Goal: Communication & Community: Participate in discussion

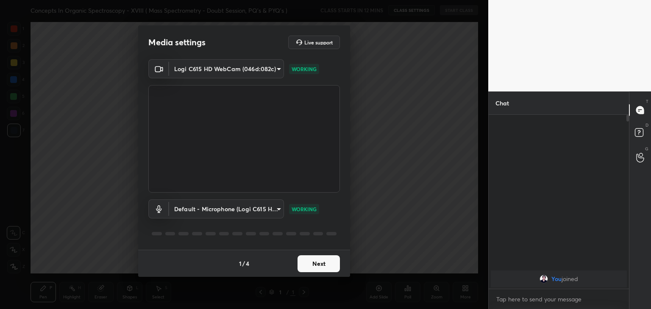
click at [321, 265] on button "Next" at bounding box center [319, 264] width 42 height 17
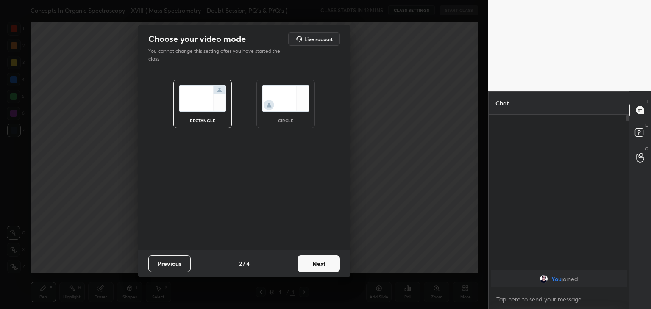
click at [294, 97] on img at bounding box center [285, 98] width 47 height 27
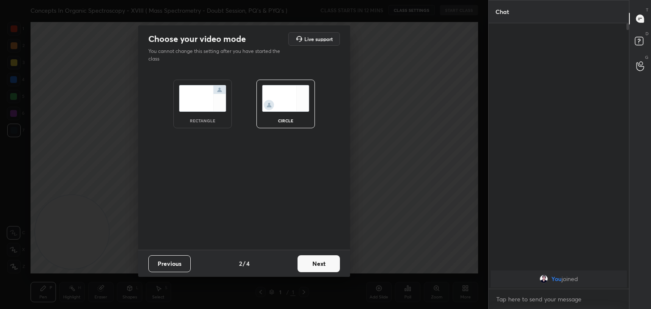
click at [319, 262] on button "Next" at bounding box center [319, 264] width 42 height 17
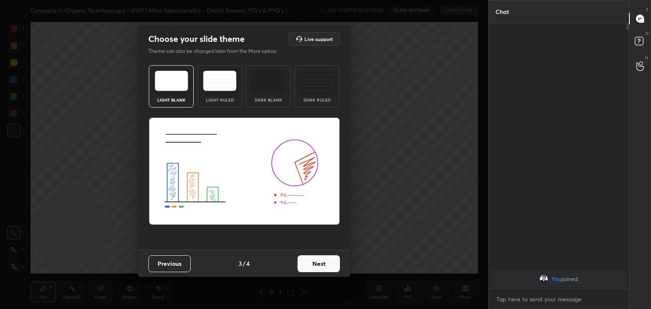
click at [315, 265] on button "Next" at bounding box center [319, 264] width 42 height 17
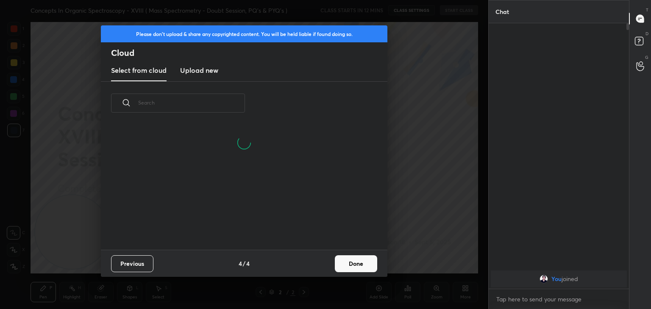
click at [192, 68] on h3 "Upload new" at bounding box center [199, 70] width 38 height 10
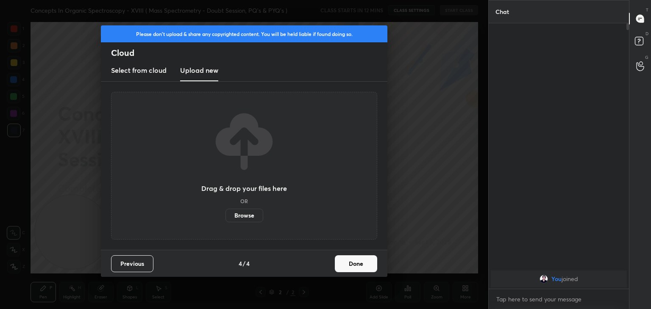
click at [248, 212] on label "Browse" at bounding box center [244, 216] width 38 height 14
click at [225, 212] on input "Browse" at bounding box center [225, 216] width 0 height 14
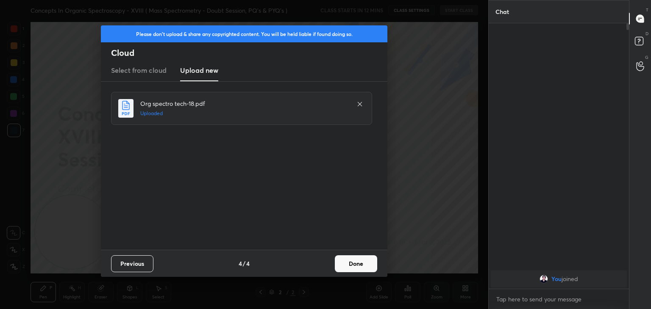
click at [350, 265] on button "Done" at bounding box center [356, 264] width 42 height 17
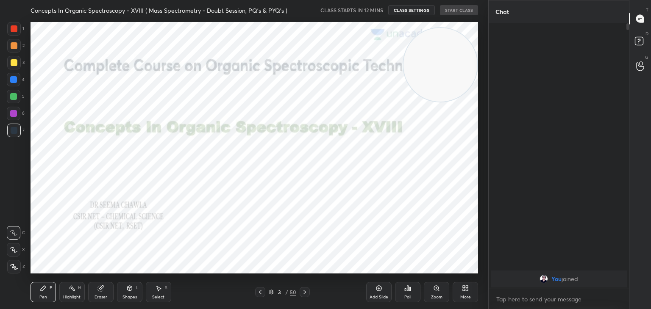
drag, startPoint x: 79, startPoint y: 234, endPoint x: 492, endPoint y: 67, distance: 445.5
click at [492, 67] on div "1 2 3 4 5 6 7 C X Z C X Z E E Erase all H H Concepts In Organic Spectroscopy - …" at bounding box center [325, 154] width 651 height 309
click at [304, 292] on icon at bounding box center [304, 292] width 3 height 4
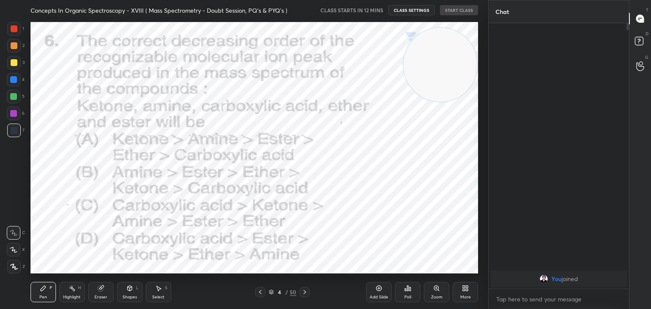
click at [304, 292] on icon at bounding box center [304, 292] width 3 height 4
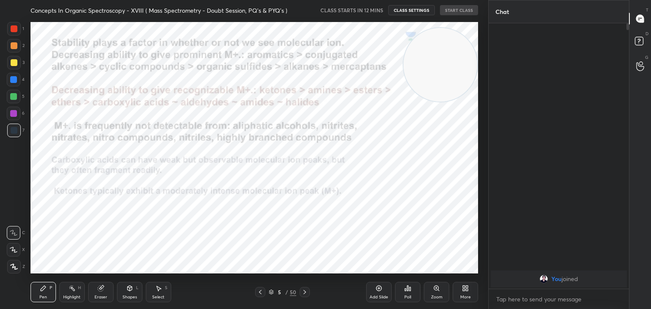
click at [304, 292] on icon at bounding box center [304, 292] width 3 height 4
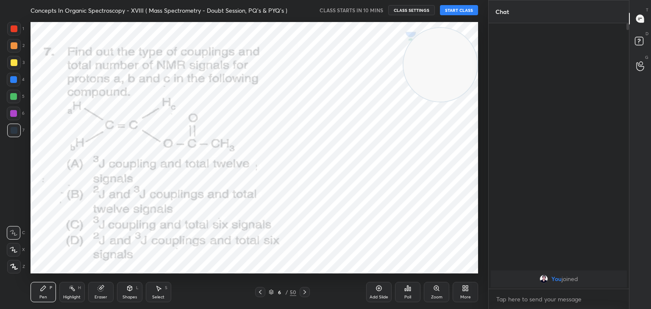
click at [304, 290] on icon at bounding box center [304, 292] width 7 height 7
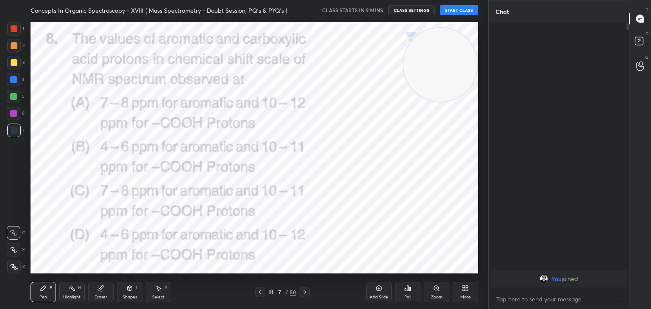
click at [304, 292] on icon at bounding box center [304, 292] width 3 height 4
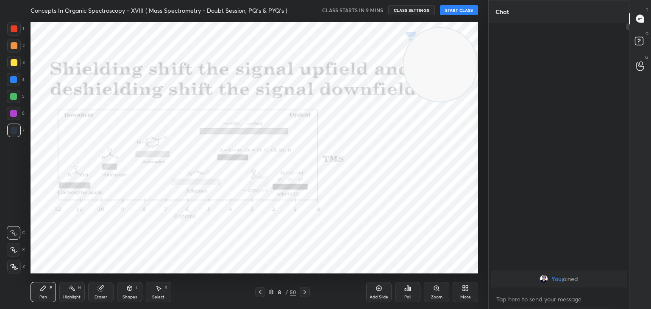
click at [259, 293] on icon at bounding box center [260, 292] width 7 height 7
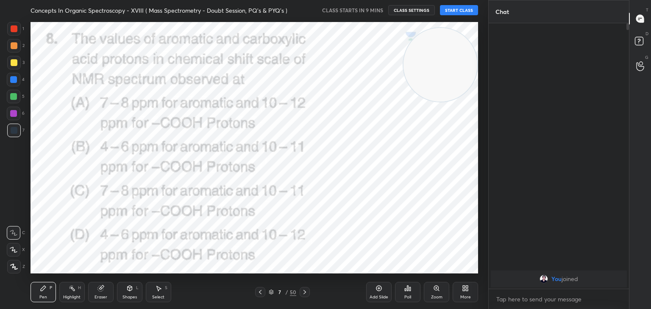
click at [302, 293] on icon at bounding box center [304, 292] width 7 height 7
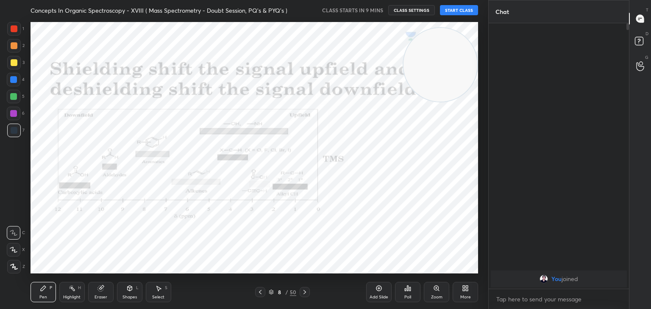
click at [304, 291] on icon at bounding box center [304, 292] width 7 height 7
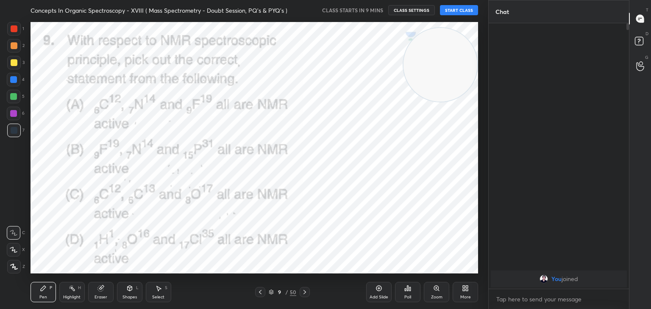
click at [306, 290] on icon at bounding box center [304, 292] width 7 height 7
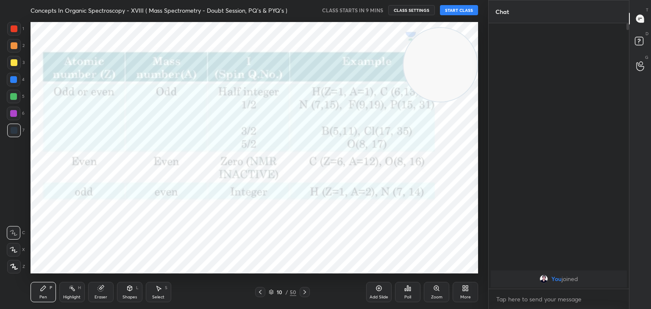
click at [305, 290] on icon at bounding box center [304, 292] width 7 height 7
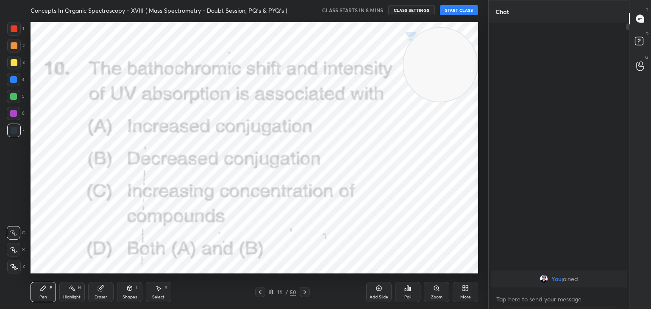
click at [305, 292] on icon at bounding box center [304, 292] width 3 height 4
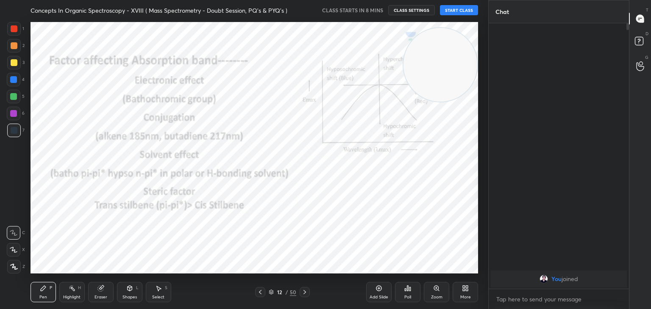
click at [305, 292] on icon at bounding box center [304, 292] width 3 height 4
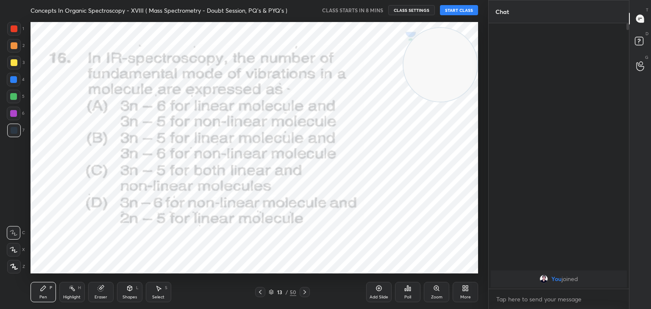
click at [305, 292] on icon at bounding box center [304, 292] width 3 height 4
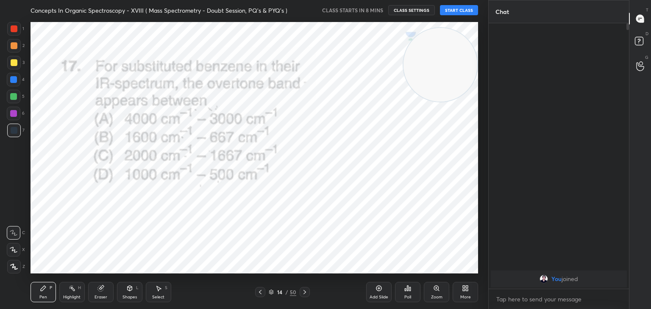
click at [305, 292] on icon at bounding box center [304, 292] width 3 height 4
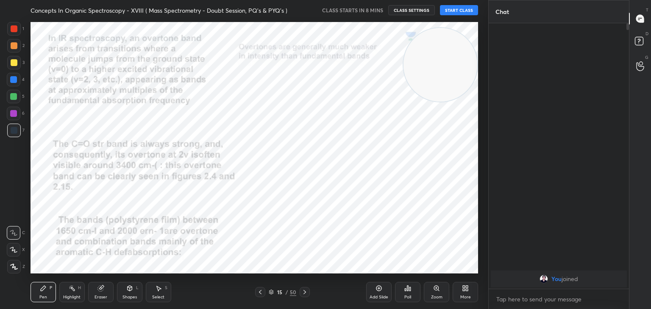
click at [305, 293] on icon at bounding box center [304, 292] width 7 height 7
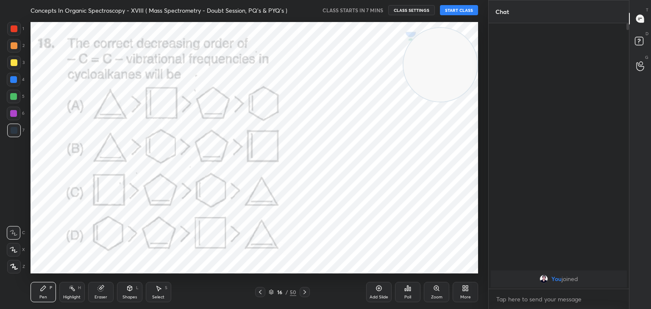
click at [305, 292] on icon at bounding box center [304, 292] width 3 height 4
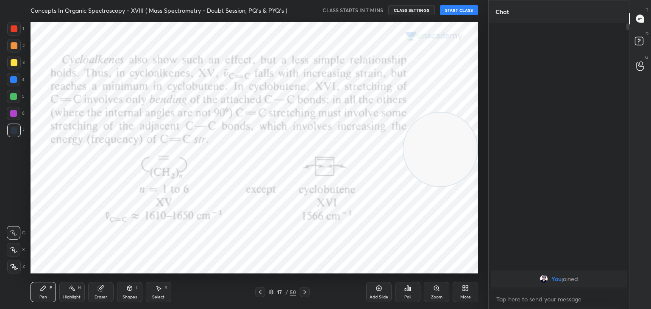
drag, startPoint x: 439, startPoint y: 59, endPoint x: 459, endPoint y: 148, distance: 91.1
click at [459, 148] on video at bounding box center [440, 150] width 74 height 74
click at [303, 294] on icon at bounding box center [304, 292] width 7 height 7
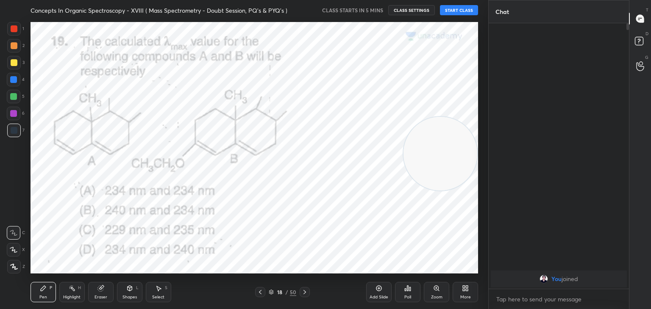
click at [302, 294] on icon at bounding box center [304, 292] width 7 height 7
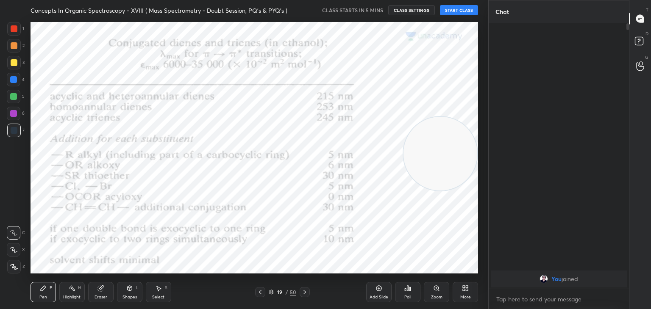
click at [302, 294] on icon at bounding box center [304, 292] width 7 height 7
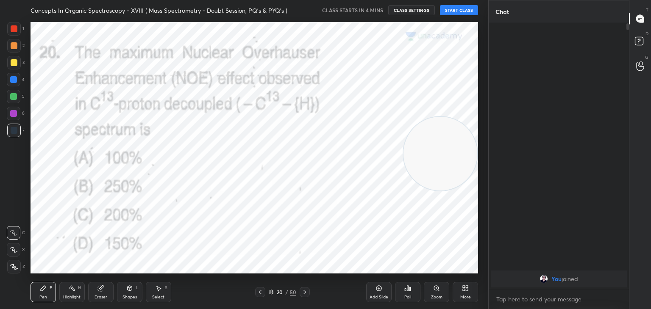
click at [305, 292] on icon at bounding box center [304, 292] width 7 height 7
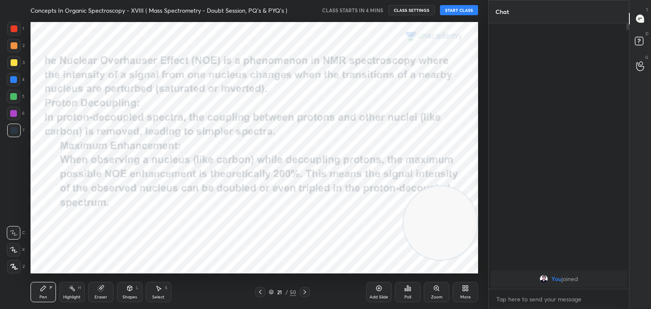
drag, startPoint x: 426, startPoint y: 187, endPoint x: 442, endPoint y: 255, distance: 69.8
click at [442, 255] on video at bounding box center [440, 223] width 74 height 74
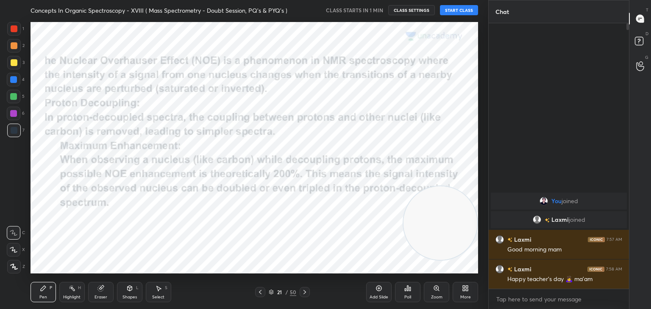
click at [258, 295] on icon at bounding box center [260, 292] width 7 height 7
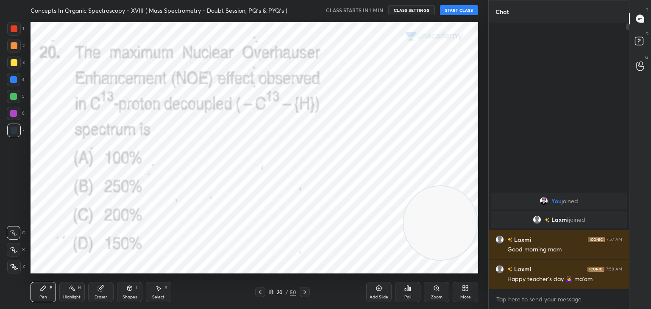
click at [259, 293] on icon at bounding box center [260, 292] width 3 height 4
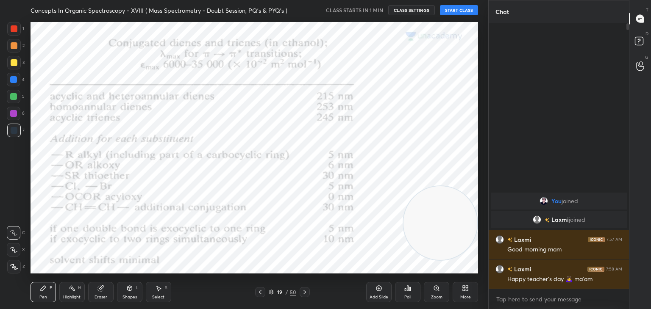
click at [259, 293] on icon at bounding box center [260, 292] width 3 height 4
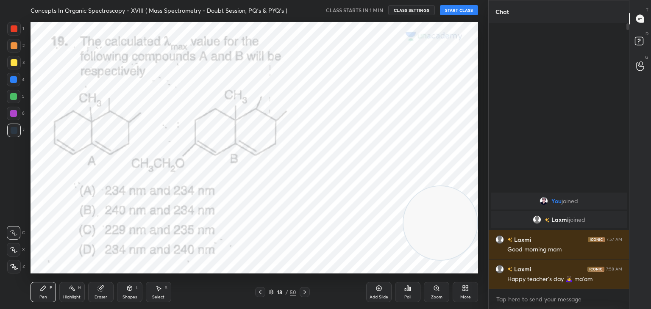
click at [260, 292] on icon at bounding box center [260, 292] width 7 height 7
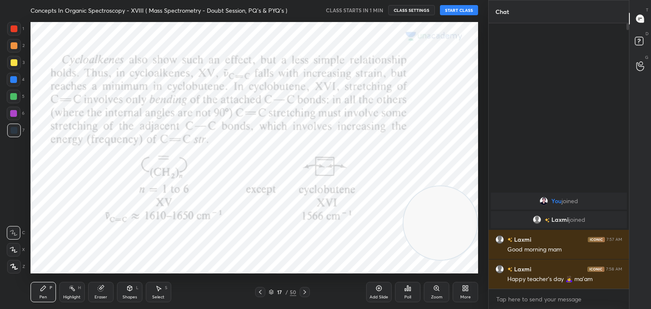
click at [260, 292] on icon at bounding box center [260, 292] width 7 height 7
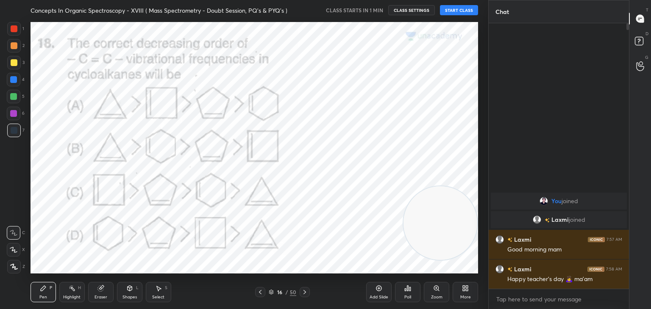
click at [260, 292] on icon at bounding box center [260, 292] width 7 height 7
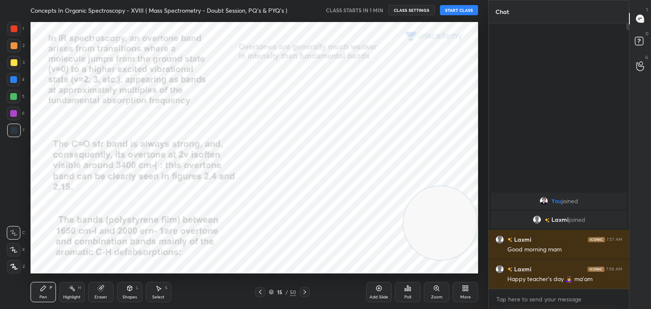
click at [260, 292] on icon at bounding box center [260, 292] width 7 height 7
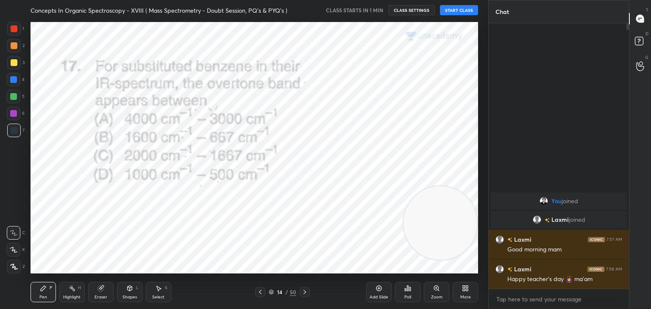
click at [260, 292] on icon at bounding box center [260, 292] width 7 height 7
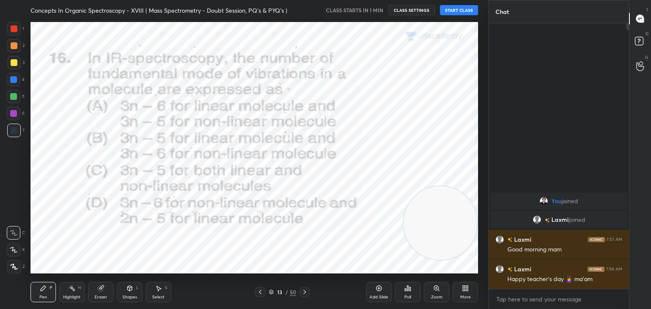
click at [260, 292] on icon at bounding box center [260, 292] width 7 height 7
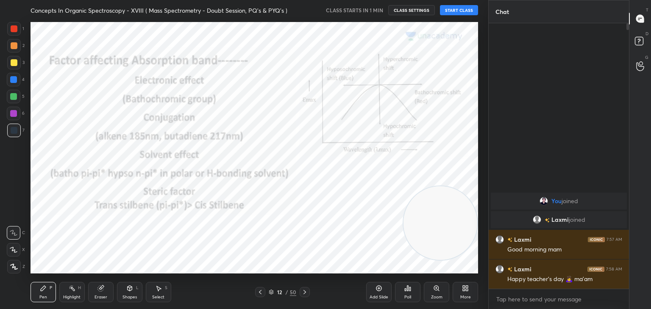
click at [260, 292] on icon at bounding box center [260, 292] width 7 height 7
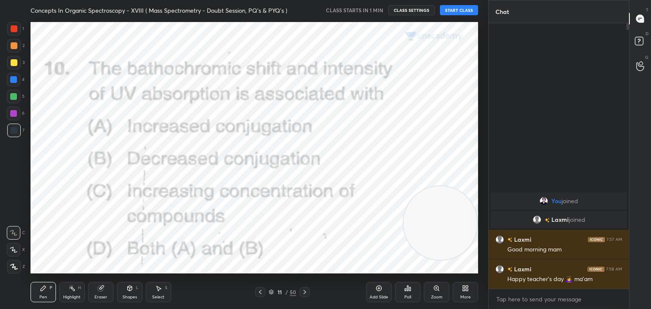
click at [260, 292] on icon at bounding box center [260, 292] width 7 height 7
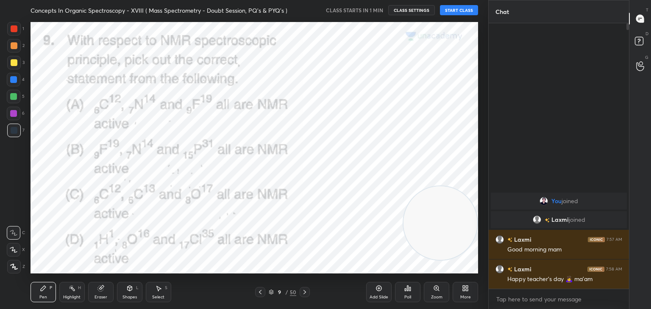
click at [260, 292] on icon at bounding box center [260, 292] width 7 height 7
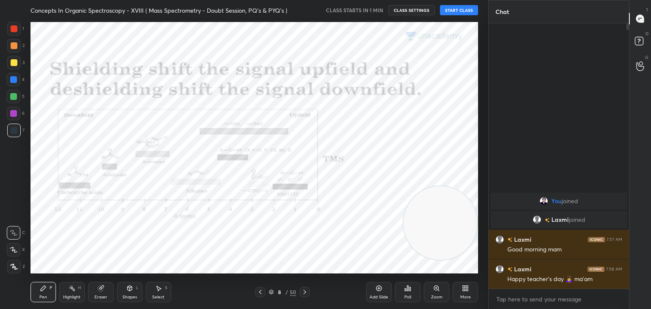
click at [260, 292] on icon at bounding box center [260, 292] width 7 height 7
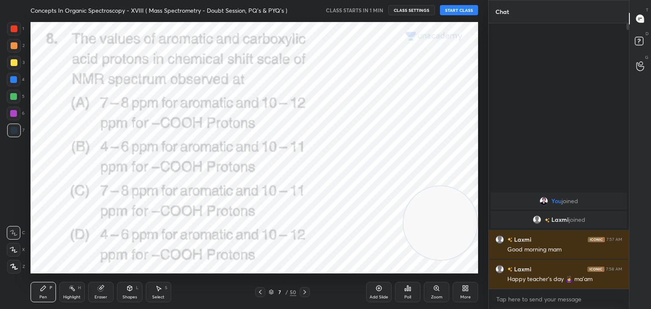
click at [260, 292] on icon at bounding box center [260, 292] width 7 height 7
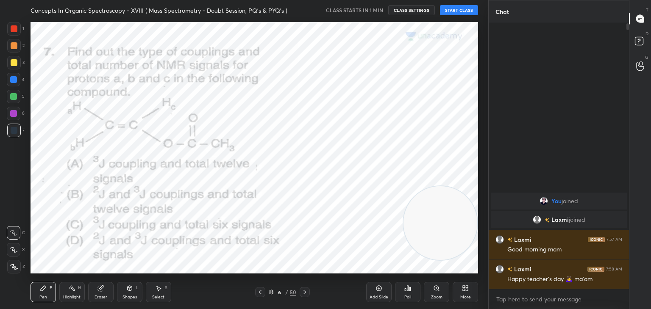
click at [260, 292] on icon at bounding box center [260, 292] width 7 height 7
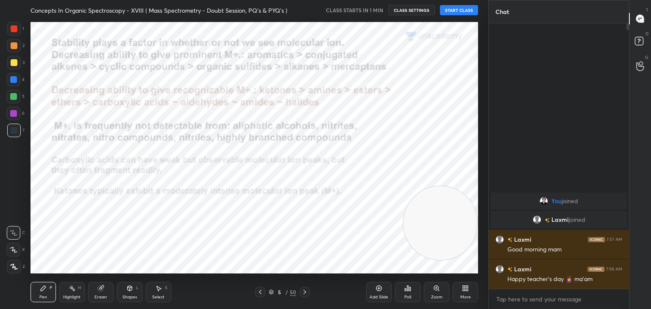
click at [260, 292] on icon at bounding box center [260, 292] width 7 height 7
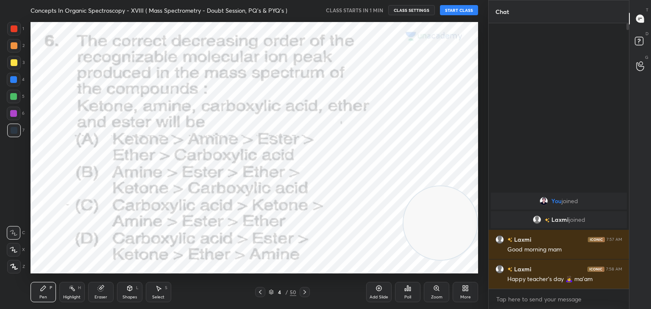
click at [260, 292] on icon at bounding box center [260, 292] width 7 height 7
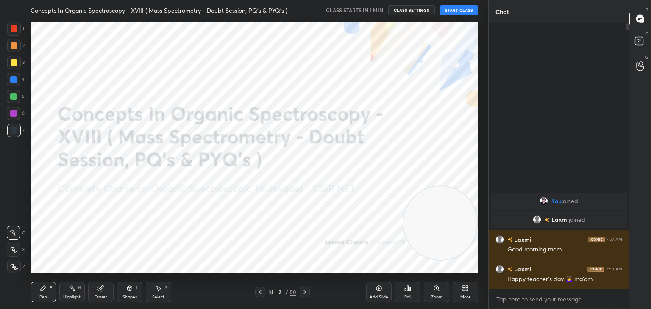
click at [260, 292] on icon at bounding box center [260, 292] width 7 height 7
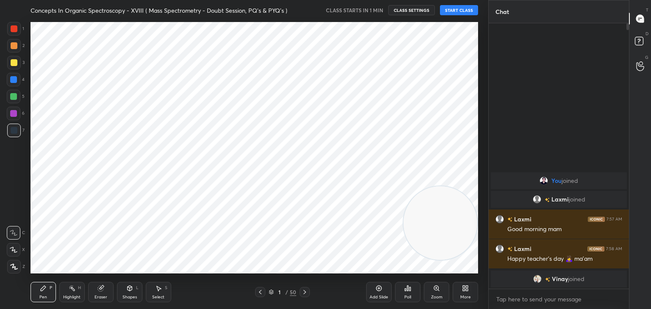
click at [305, 293] on icon at bounding box center [304, 292] width 7 height 7
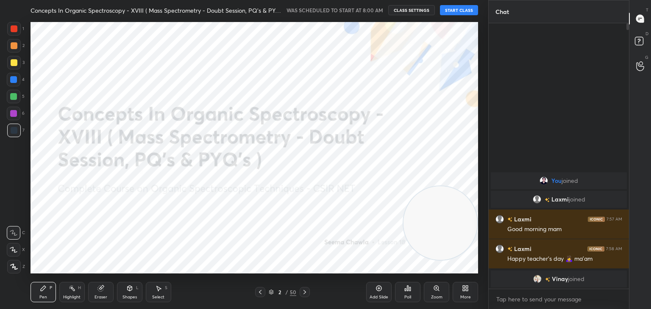
click at [465, 7] on button "START CLASS" at bounding box center [459, 10] width 38 height 10
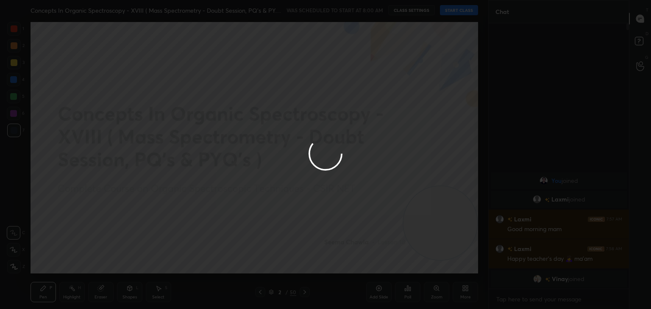
type textarea "x"
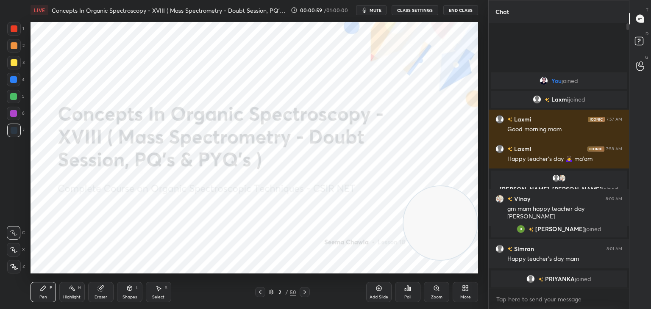
click at [15, 27] on div at bounding box center [14, 28] width 7 height 7
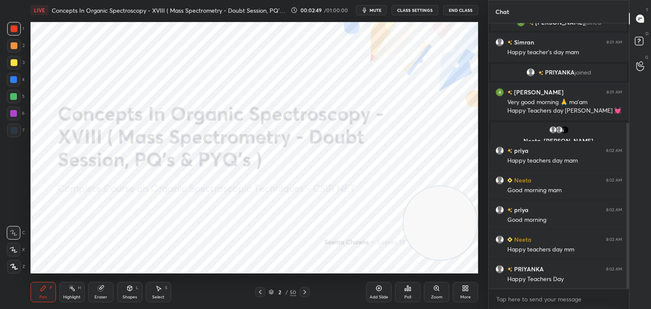
scroll to position [190, 0]
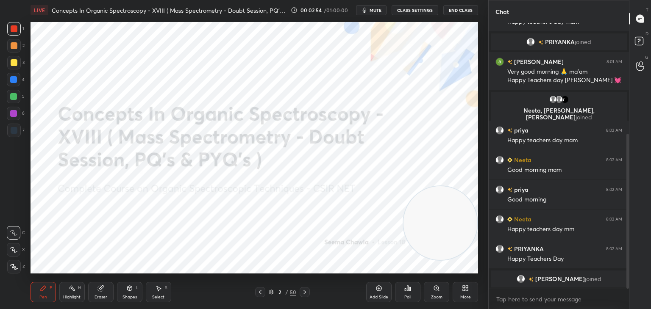
click at [306, 290] on icon at bounding box center [304, 292] width 7 height 7
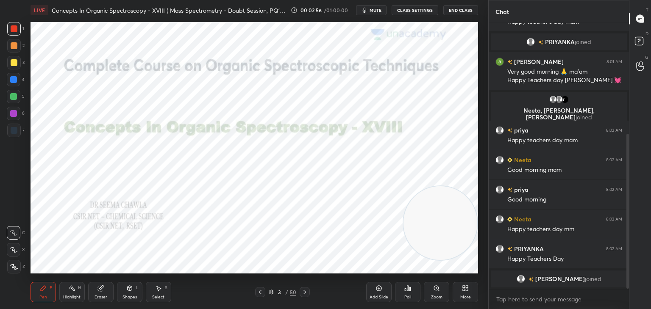
scroll to position [200, 0]
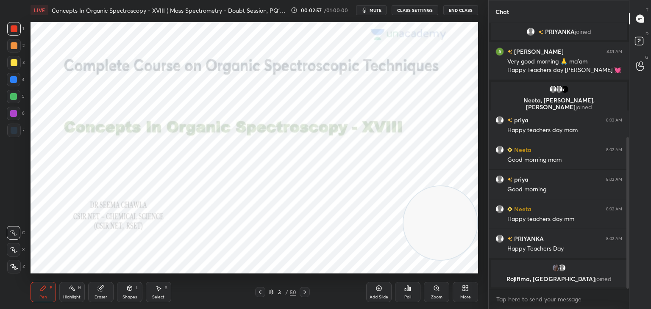
click at [306, 291] on icon at bounding box center [304, 292] width 7 height 7
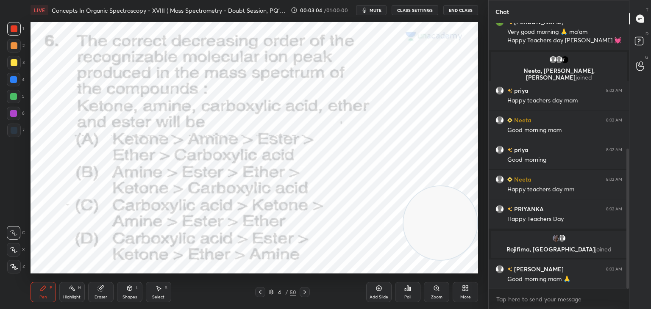
scroll to position [238, 0]
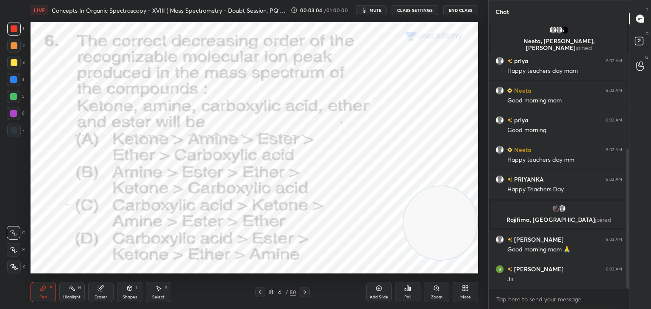
click at [305, 292] on icon at bounding box center [304, 292] width 7 height 7
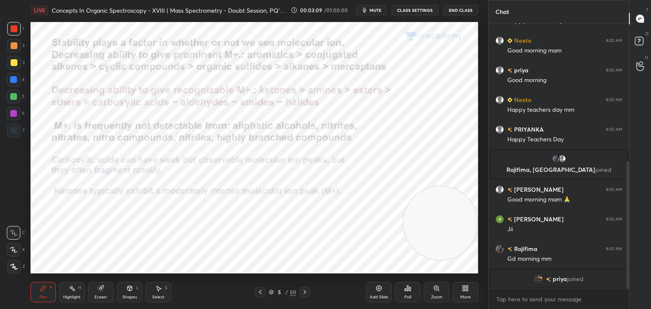
scroll to position [294, 0]
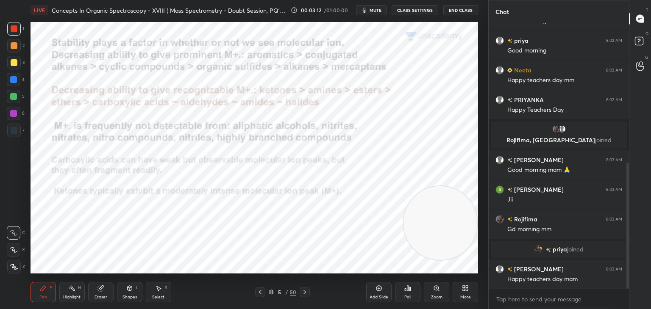
click at [305, 292] on icon at bounding box center [304, 292] width 7 height 7
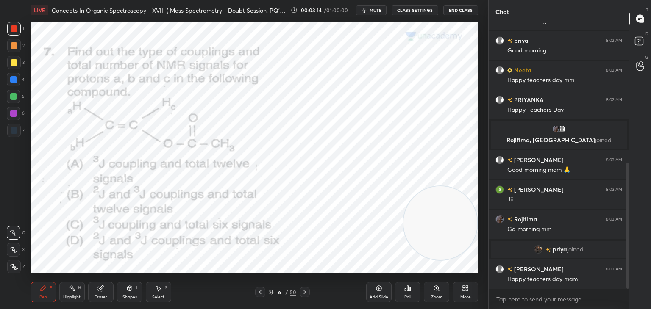
click at [410, 289] on icon at bounding box center [409, 289] width 1 height 4
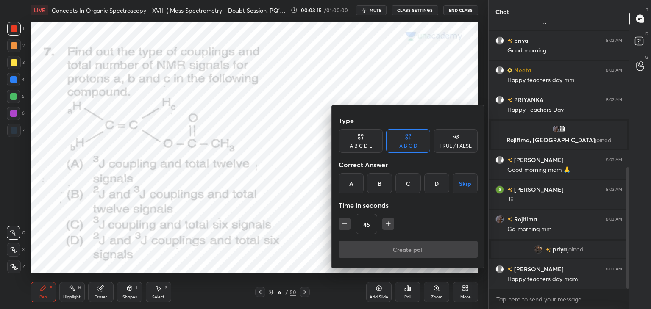
scroll to position [314, 0]
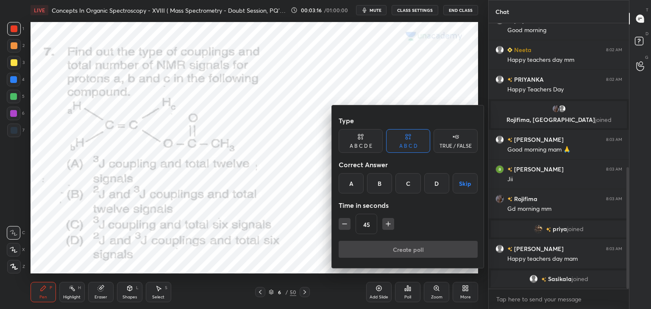
click at [392, 223] on button "button" at bounding box center [388, 224] width 12 height 12
click at [391, 222] on icon "button" at bounding box center [388, 224] width 8 height 8
click at [389, 224] on icon "button" at bounding box center [388, 224] width 8 height 8
click at [380, 181] on div "B" at bounding box center [379, 183] width 25 height 20
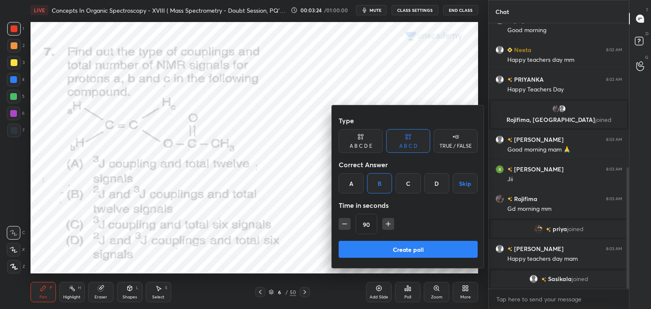
scroll to position [325, 0]
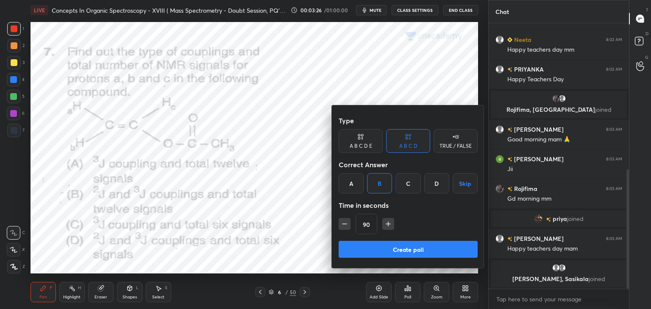
click at [388, 223] on icon "button" at bounding box center [388, 224] width 0 height 4
type input "105"
click at [389, 248] on button "Create poll" at bounding box center [408, 249] width 139 height 17
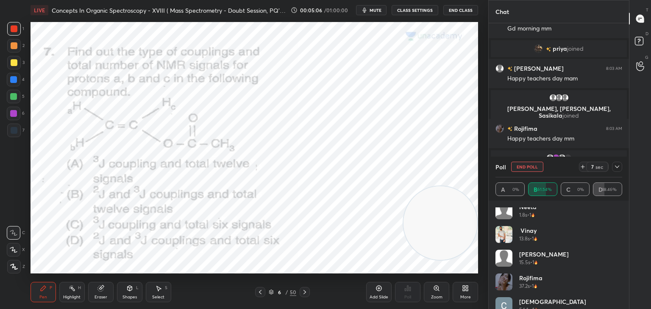
scroll to position [0, 0]
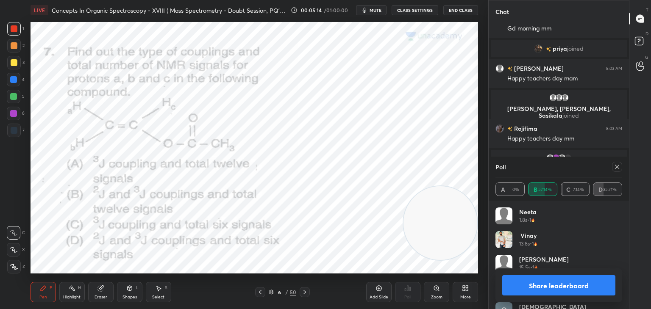
click at [616, 165] on icon at bounding box center [617, 167] width 7 height 7
type textarea "x"
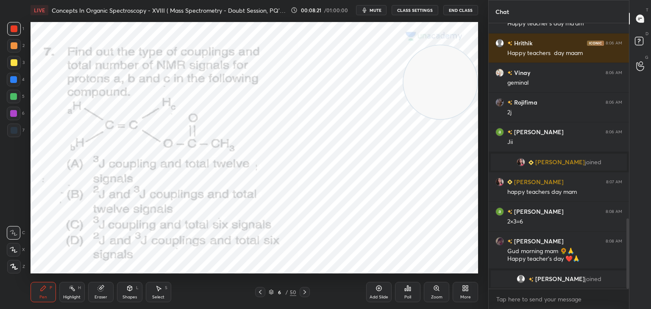
scroll to position [744, 0]
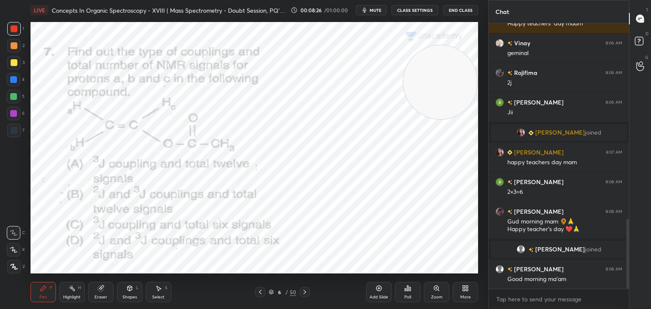
click at [306, 291] on icon at bounding box center [304, 292] width 7 height 7
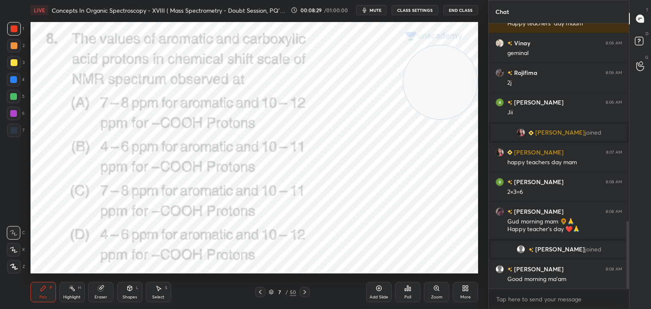
scroll to position [774, 0]
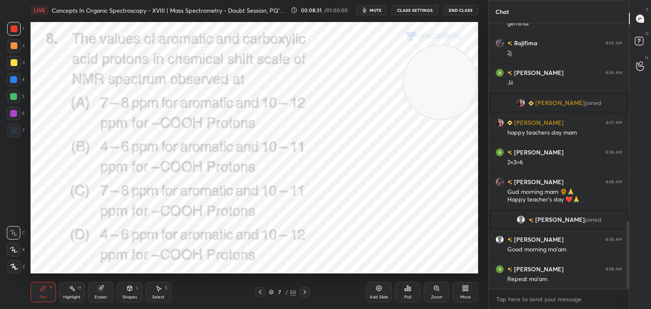
click at [259, 292] on icon at bounding box center [260, 292] width 7 height 7
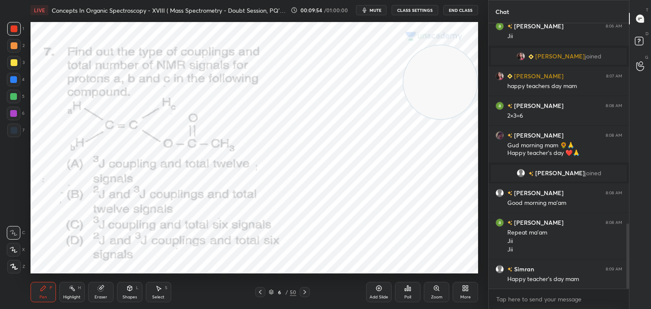
scroll to position [850, 0]
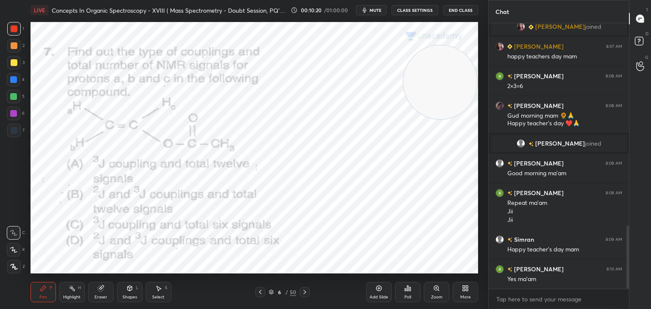
click at [307, 290] on icon at bounding box center [304, 292] width 7 height 7
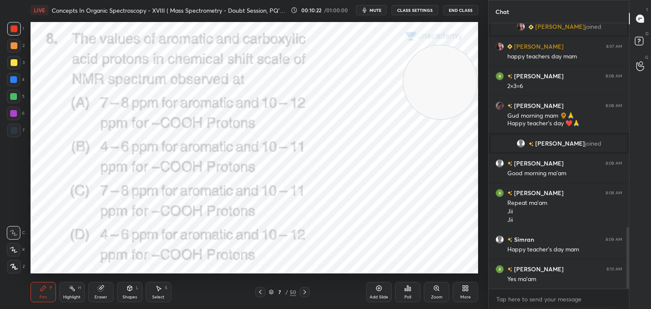
scroll to position [880, 0]
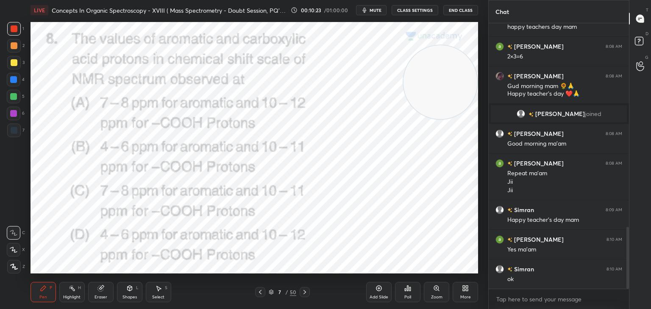
click at [410, 289] on icon at bounding box center [409, 289] width 1 height 4
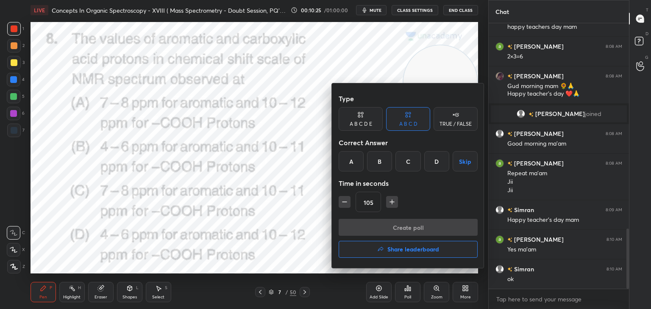
scroll to position [910, 0]
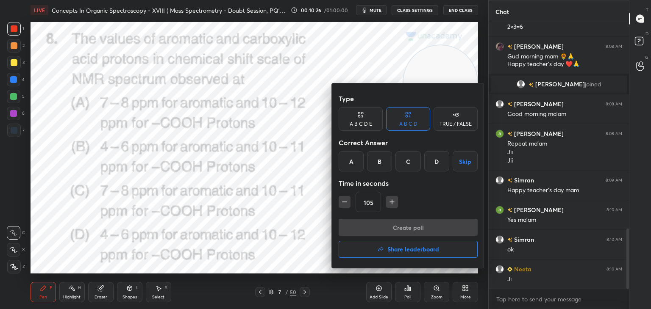
click at [353, 155] on div "A" at bounding box center [351, 161] width 25 height 20
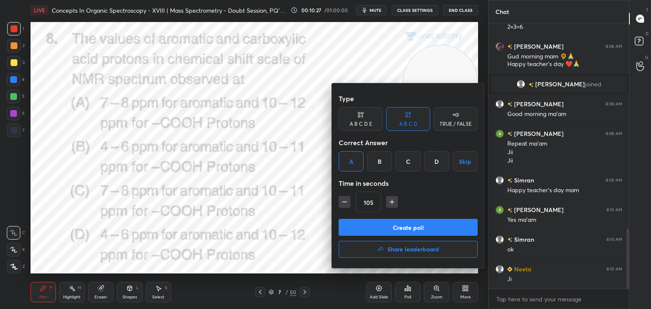
click at [343, 199] on icon "button" at bounding box center [344, 202] width 8 height 8
click at [343, 200] on icon "button" at bounding box center [344, 202] width 8 height 8
click at [344, 200] on icon "button" at bounding box center [344, 202] width 8 height 8
type input "60"
click at [376, 233] on button "Create poll" at bounding box center [408, 227] width 139 height 17
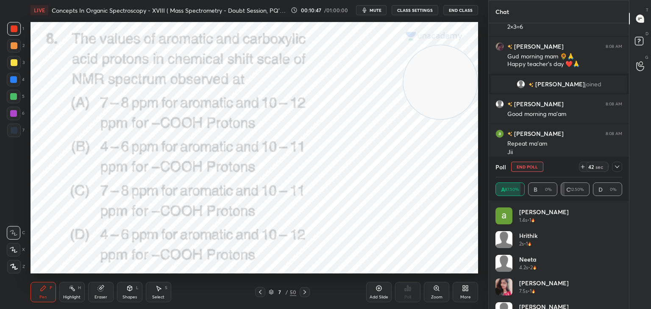
scroll to position [983, 0]
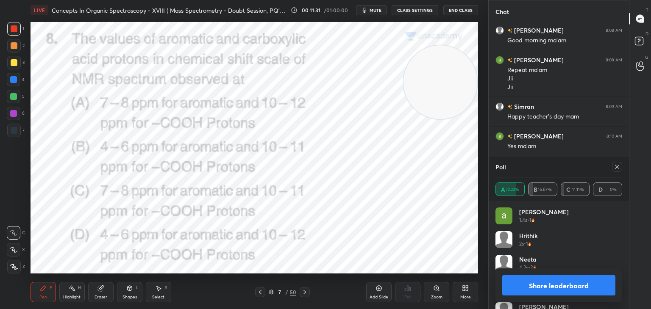
click at [619, 167] on icon at bounding box center [617, 167] width 7 height 7
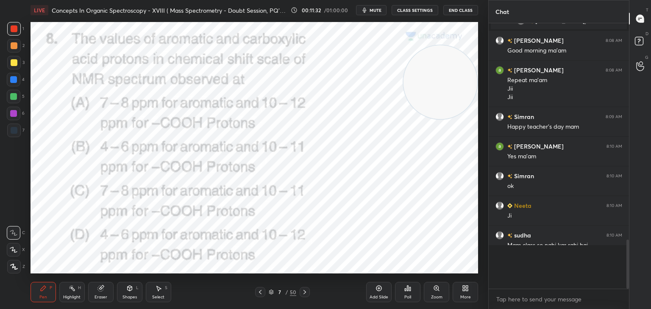
scroll to position [179, 138]
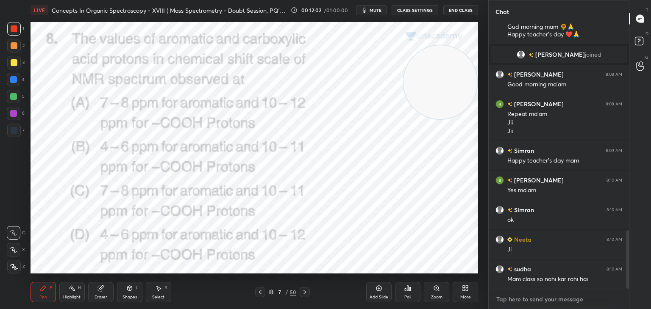
type textarea "x"
click at [522, 299] on textarea at bounding box center [558, 300] width 127 height 14
type textarea "r"
type textarea "x"
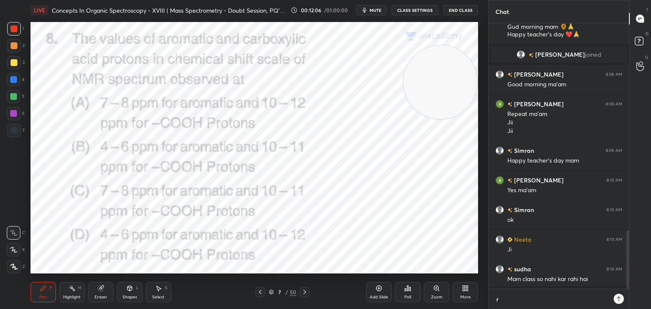
type textarea "re"
type textarea "x"
type textarea "rej"
type textarea "x"
type textarea "rejo"
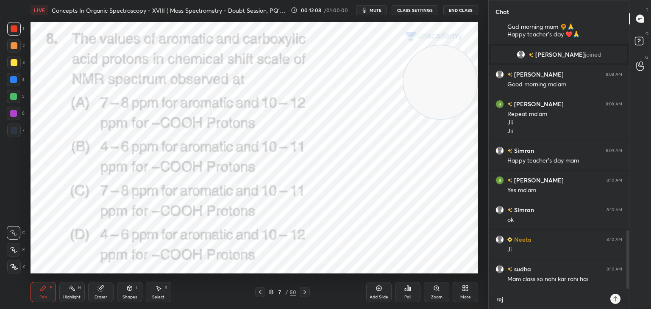
type textarea "x"
type textarea "rejoi"
type textarea "x"
type textarea "rejoin"
type textarea "x"
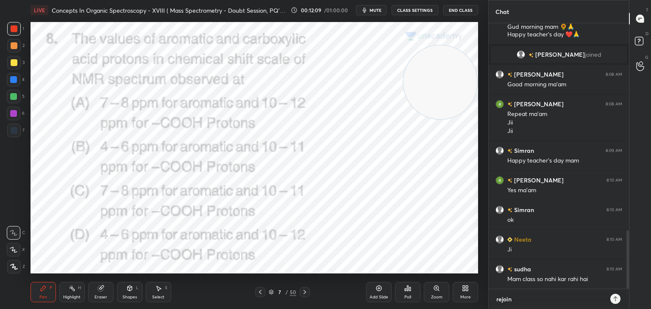
type textarea "rejoin"
type textarea "x"
type textarea "rejoin s"
type textarea "x"
type textarea "rejoin su"
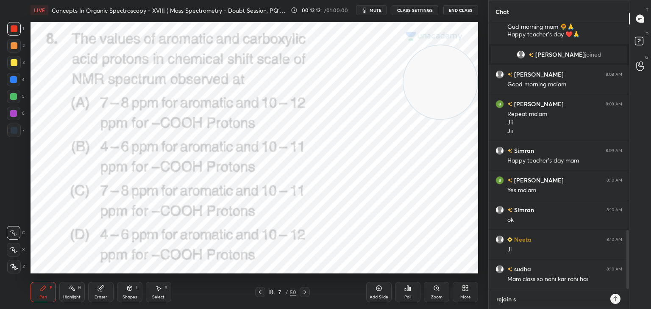
type textarea "x"
type textarea "rejoin sud"
type textarea "x"
type textarea "rejoin sudh"
type textarea "x"
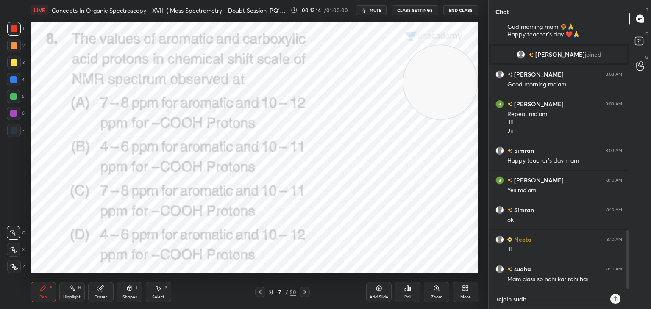
type textarea "rejoin sudha"
type textarea "x"
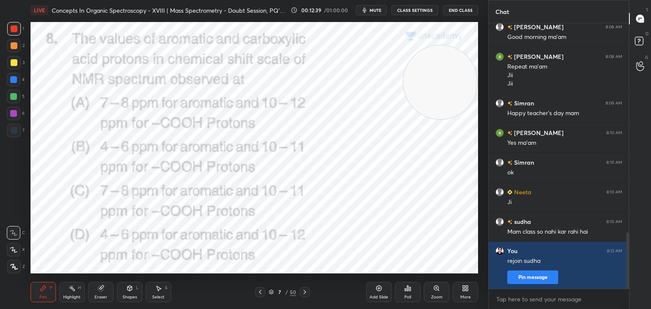
click at [303, 292] on icon at bounding box center [304, 292] width 7 height 7
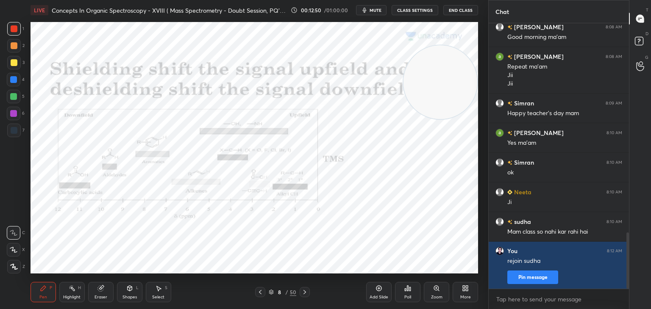
click at [305, 291] on icon at bounding box center [304, 292] width 7 height 7
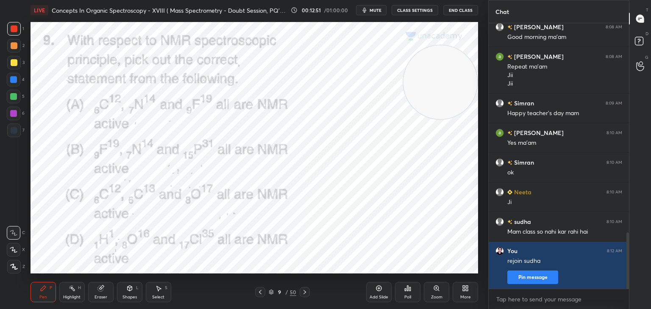
scroll to position [1007, 0]
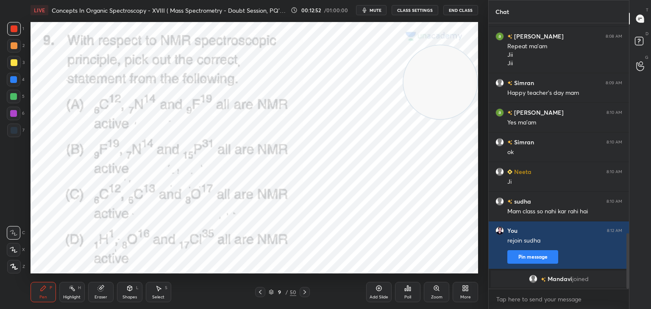
click at [408, 289] on icon at bounding box center [407, 288] width 1 height 5
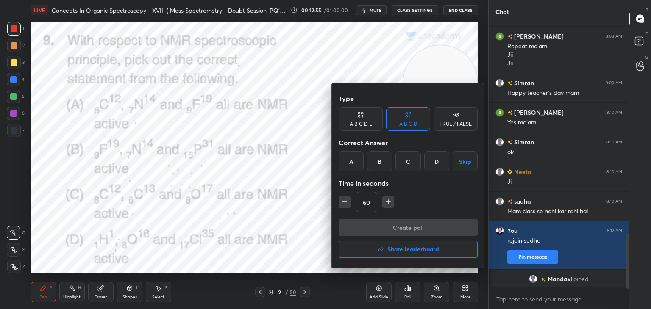
click at [378, 158] on div "B" at bounding box center [379, 161] width 25 height 20
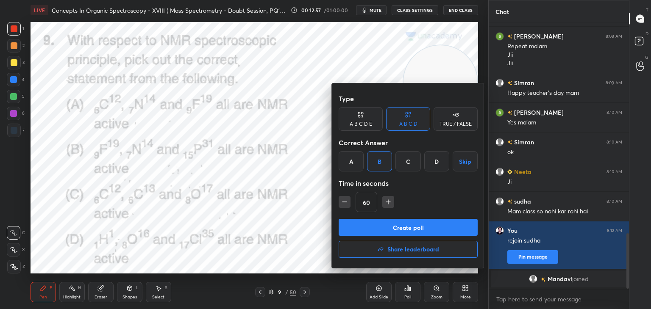
click at [393, 230] on button "Create poll" at bounding box center [408, 227] width 139 height 17
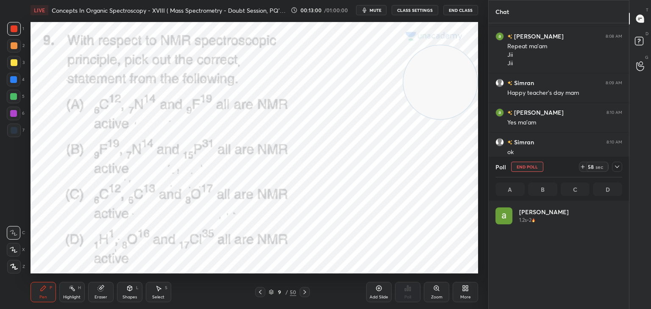
scroll to position [99, 124]
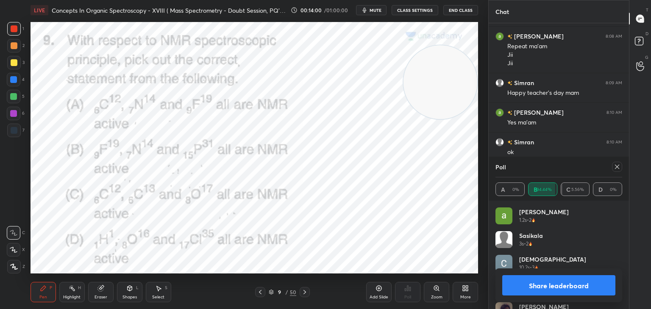
click at [616, 165] on icon at bounding box center [617, 167] width 7 height 7
type textarea "x"
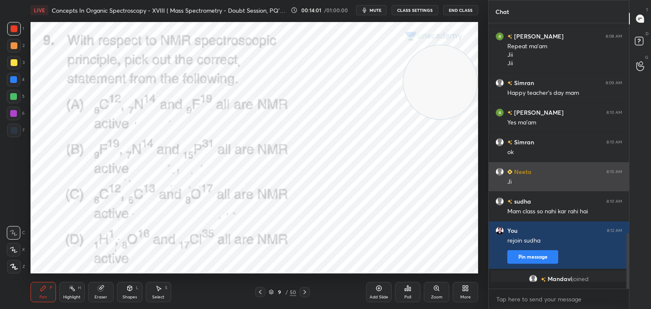
scroll to position [3, 3]
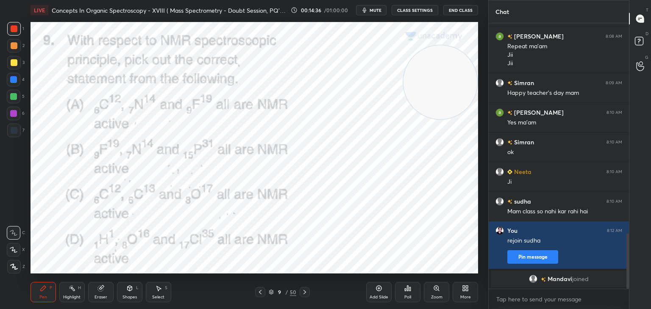
click at [304, 292] on icon at bounding box center [304, 292] width 3 height 4
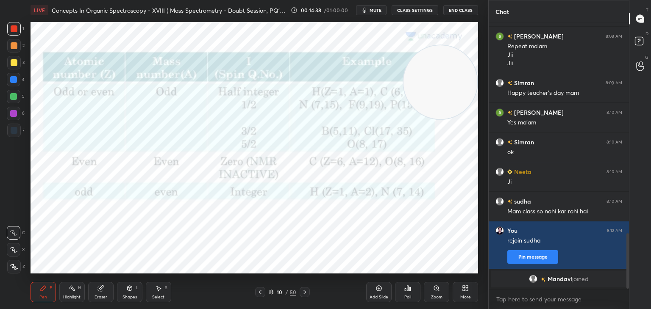
click at [303, 292] on icon at bounding box center [304, 292] width 7 height 7
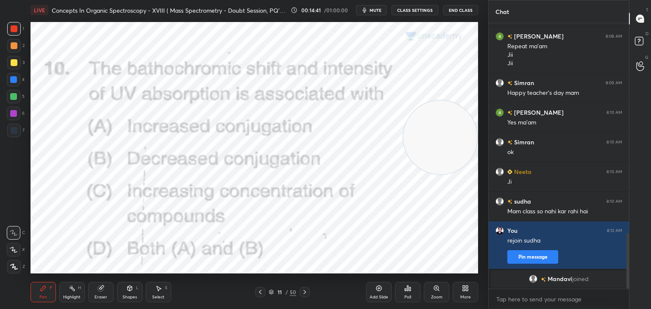
click at [409, 289] on icon at bounding box center [409, 289] width 1 height 4
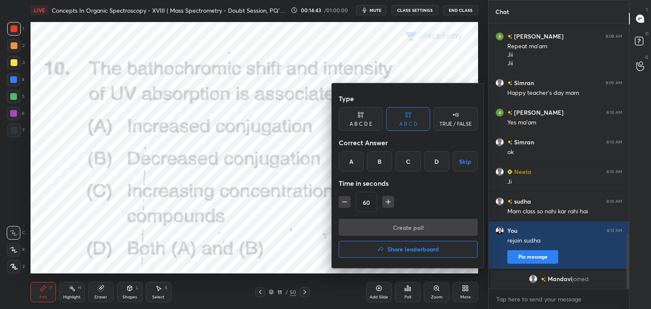
click at [348, 158] on div "A" at bounding box center [351, 161] width 25 height 20
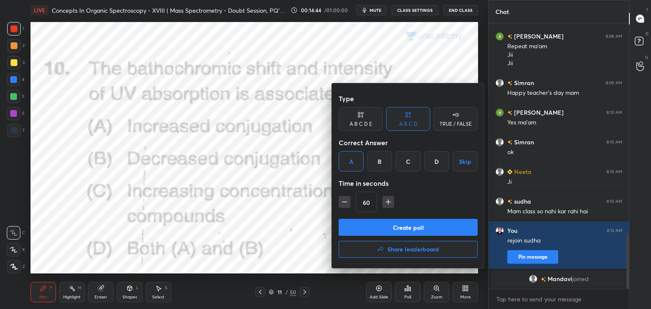
click at [346, 203] on icon "button" at bounding box center [344, 202] width 8 height 8
type input "45"
click at [361, 231] on button "Create poll" at bounding box center [408, 227] width 139 height 17
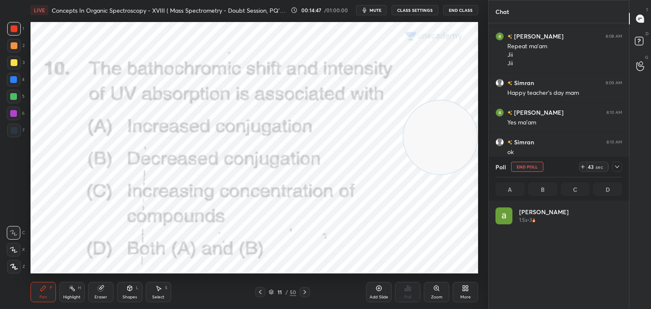
scroll to position [99, 124]
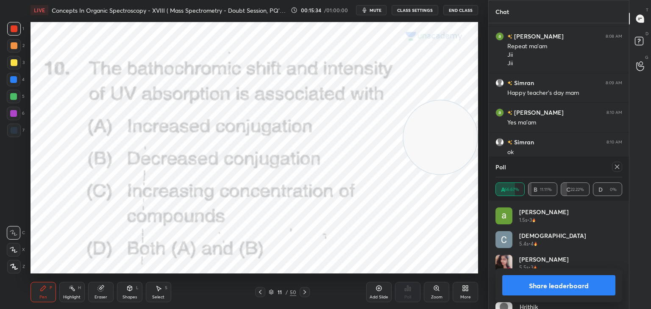
click at [617, 167] on icon at bounding box center [617, 167] width 7 height 7
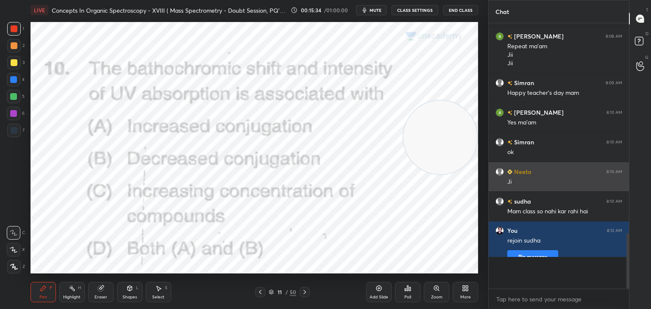
scroll to position [179, 138]
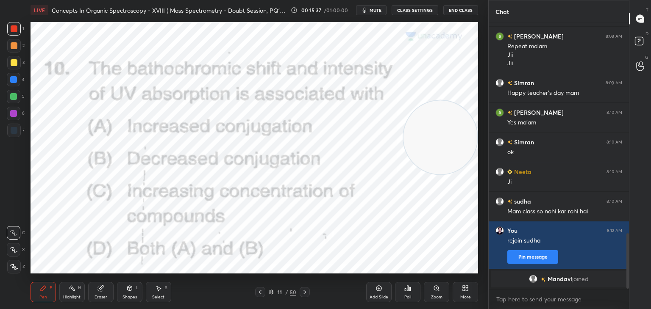
click at [305, 290] on icon at bounding box center [304, 292] width 7 height 7
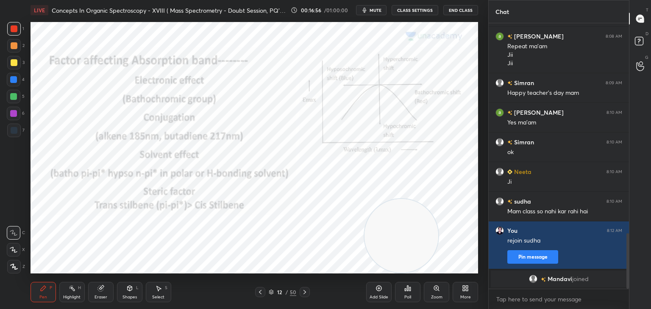
click at [259, 295] on icon at bounding box center [260, 292] width 7 height 7
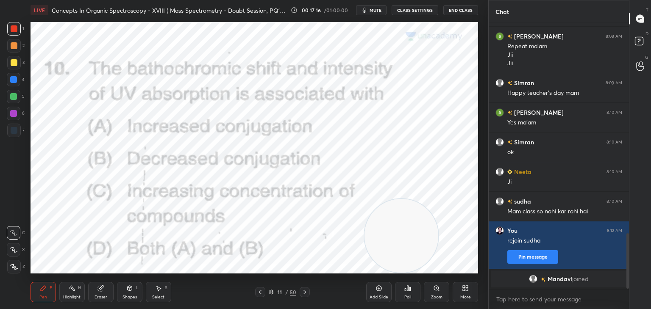
click at [305, 291] on icon at bounding box center [304, 292] width 7 height 7
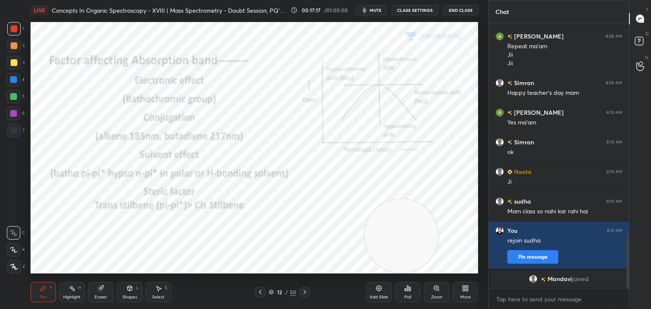
click at [305, 292] on icon at bounding box center [304, 292] width 7 height 7
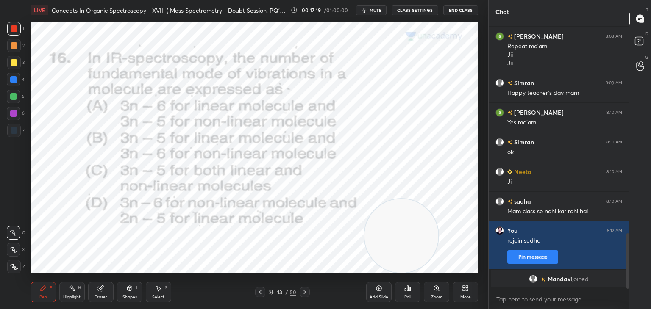
click at [410, 288] on icon at bounding box center [409, 289] width 1 height 4
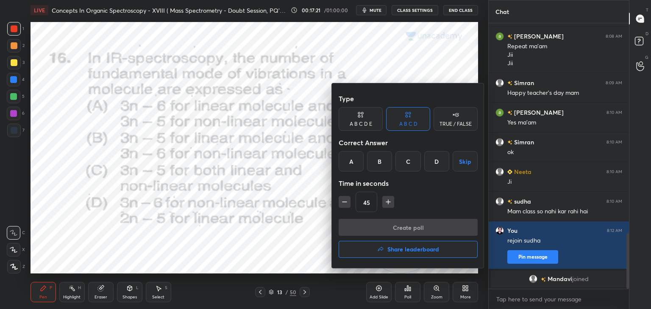
click at [381, 158] on div "B" at bounding box center [379, 161] width 25 height 20
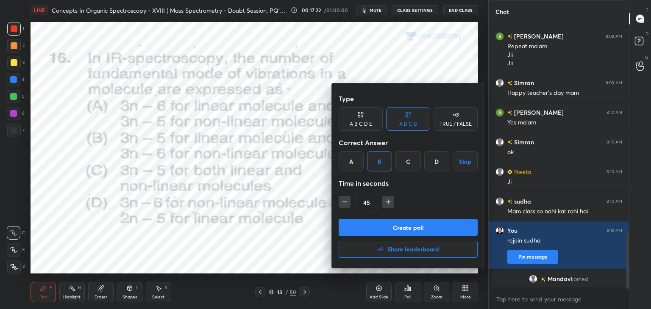
click at [371, 229] on button "Create poll" at bounding box center [408, 227] width 139 height 17
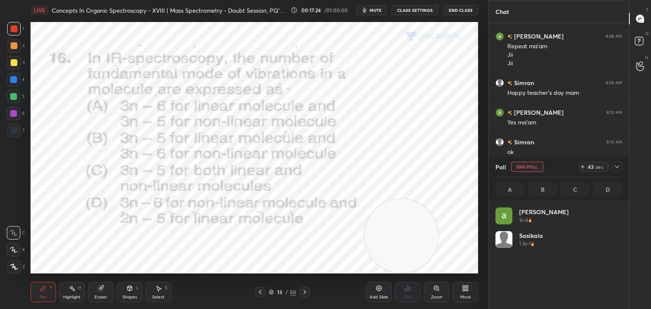
scroll to position [99, 124]
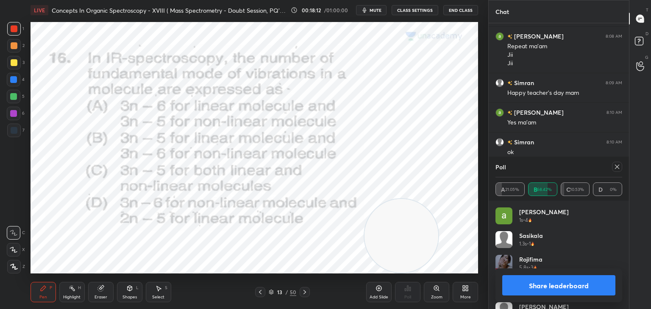
click at [616, 165] on icon at bounding box center [617, 167] width 7 height 7
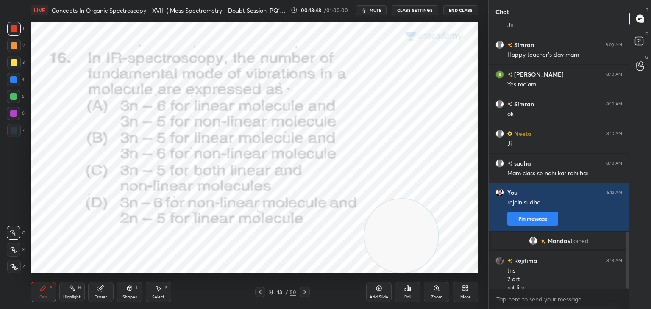
scroll to position [969, 0]
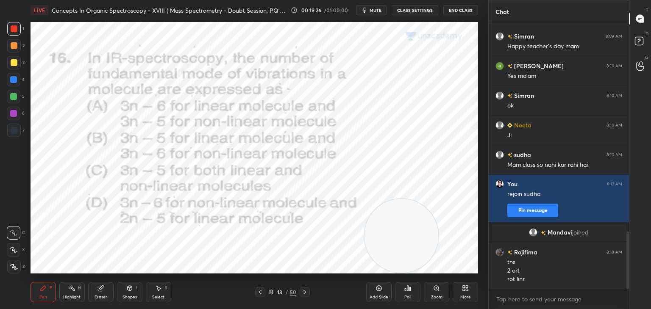
click at [305, 290] on icon at bounding box center [304, 292] width 7 height 7
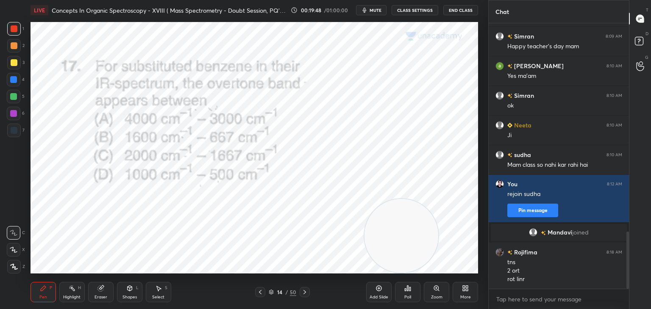
click at [407, 288] on icon at bounding box center [407, 288] width 1 height 5
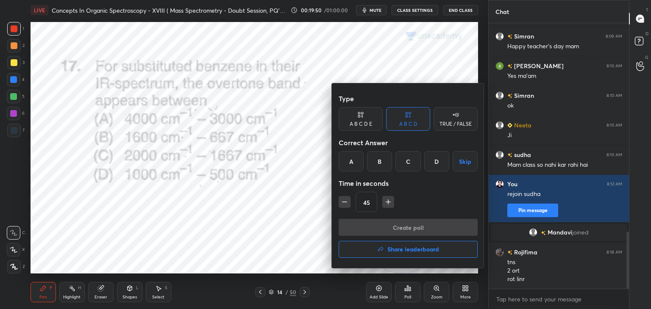
click at [406, 163] on div "C" at bounding box center [407, 161] width 25 height 20
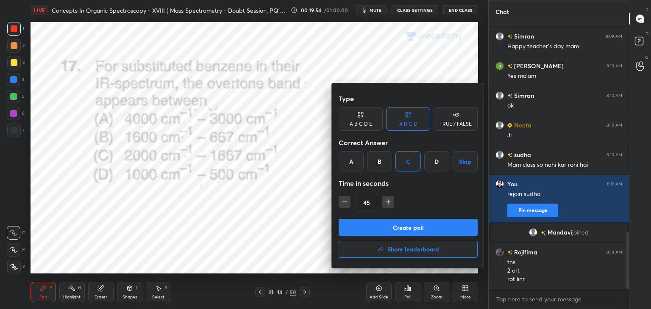
click at [376, 225] on button "Create poll" at bounding box center [408, 227] width 139 height 17
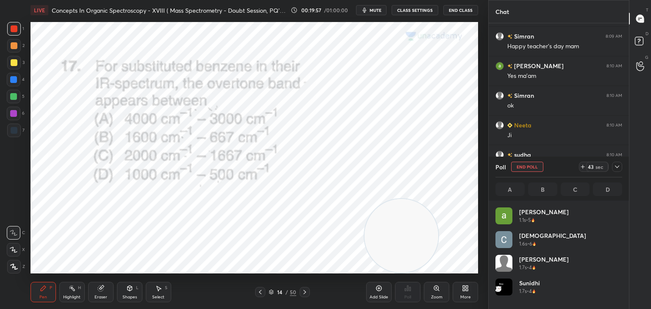
scroll to position [99, 124]
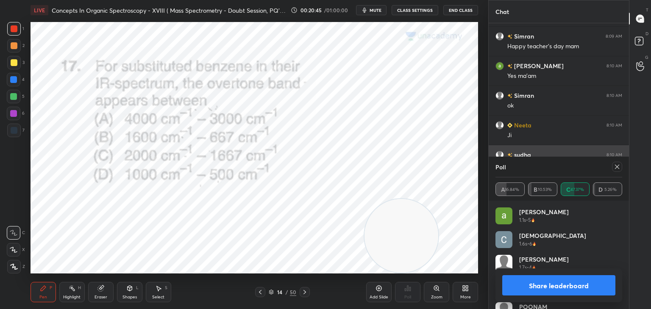
click at [615, 166] on icon at bounding box center [617, 167] width 4 height 4
type textarea "x"
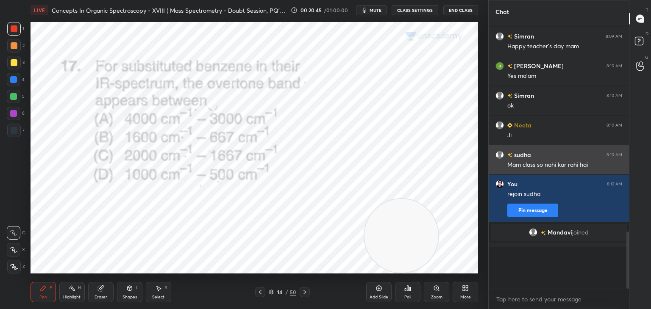
scroll to position [192, 138]
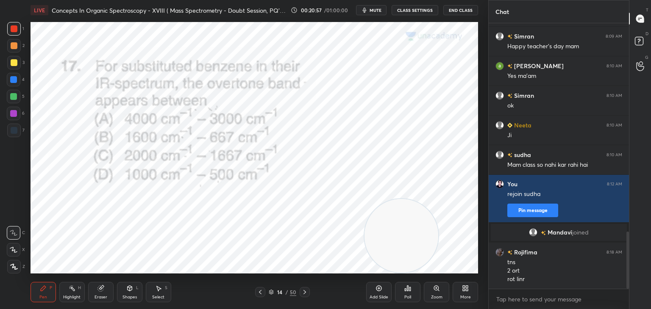
click at [305, 290] on icon at bounding box center [304, 292] width 7 height 7
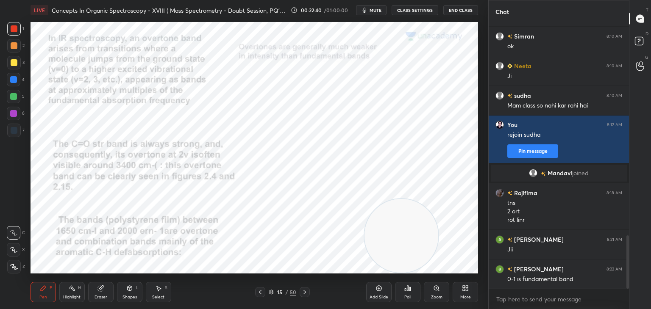
scroll to position [1058, 0]
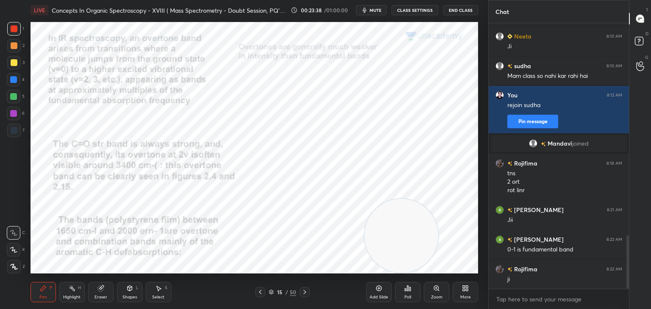
click at [306, 292] on icon at bounding box center [304, 292] width 7 height 7
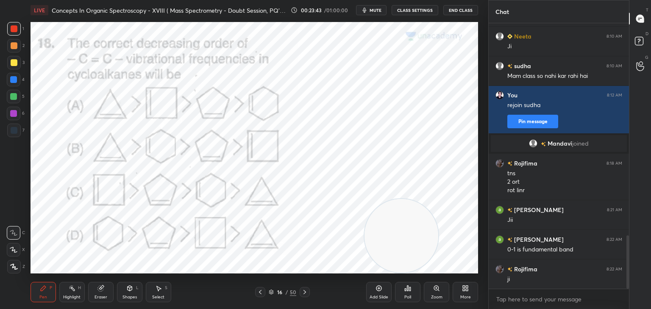
click at [411, 290] on div "Poll" at bounding box center [407, 292] width 25 height 20
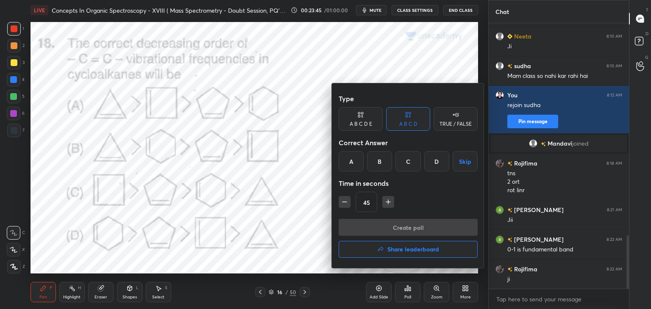
click at [388, 199] on icon "button" at bounding box center [388, 202] width 8 height 8
type input "60"
click at [379, 154] on div "B" at bounding box center [379, 161] width 25 height 20
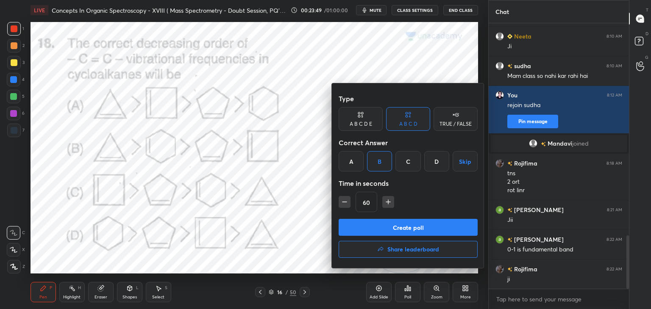
click at [388, 227] on button "Create poll" at bounding box center [408, 227] width 139 height 17
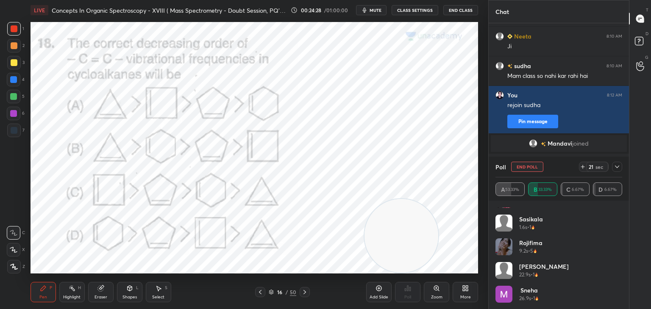
scroll to position [17, 0]
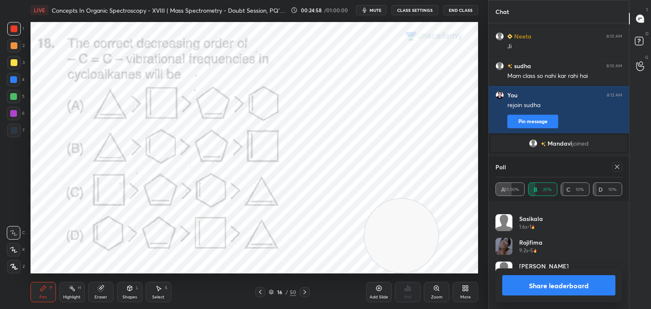
click at [618, 168] on icon at bounding box center [617, 167] width 4 height 4
type textarea "x"
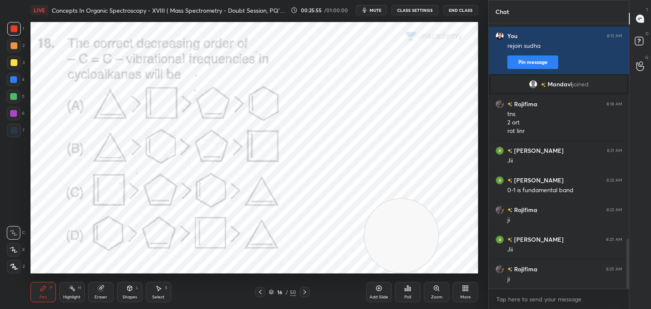
scroll to position [1147, 0]
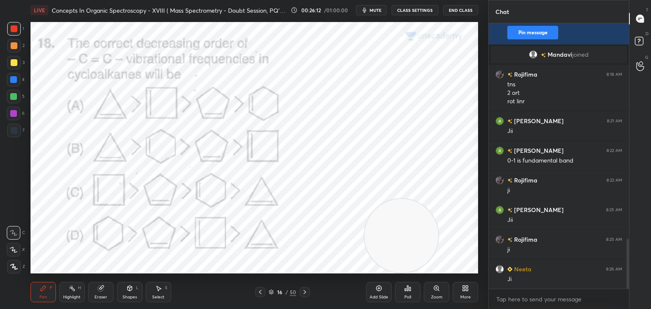
click at [305, 289] on icon at bounding box center [304, 292] width 7 height 7
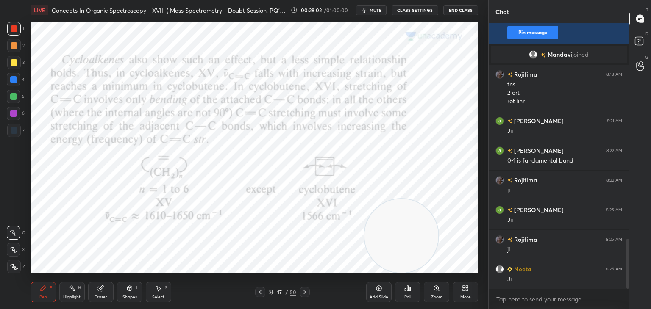
click at [305, 292] on icon at bounding box center [304, 292] width 7 height 7
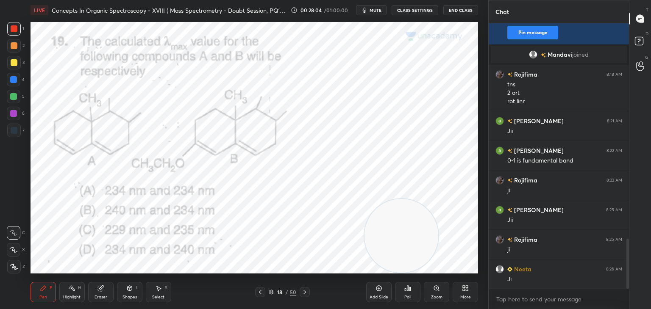
click at [412, 287] on div "Poll" at bounding box center [407, 292] width 25 height 20
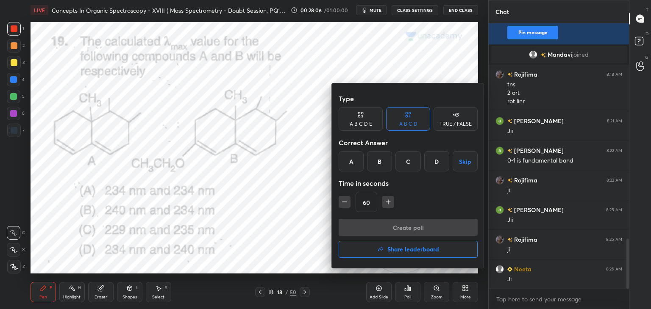
click at [389, 201] on icon "button" at bounding box center [388, 202] width 8 height 8
click at [390, 200] on icon "button" at bounding box center [388, 202] width 8 height 8
type input "90"
click at [437, 161] on div "D" at bounding box center [436, 161] width 25 height 20
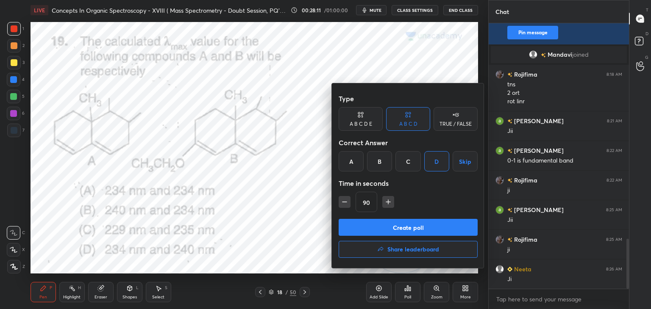
click at [386, 219] on button "Create poll" at bounding box center [408, 227] width 139 height 17
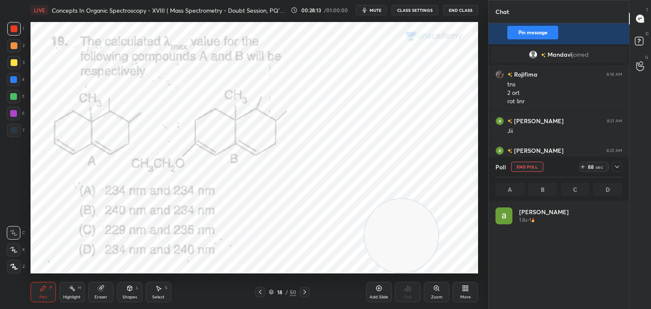
scroll to position [99, 124]
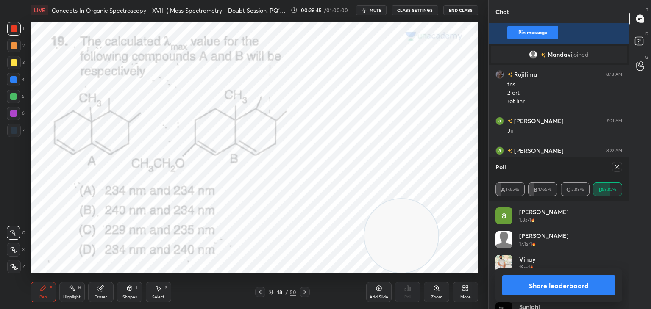
click at [616, 166] on icon at bounding box center [617, 167] width 7 height 7
type textarea "x"
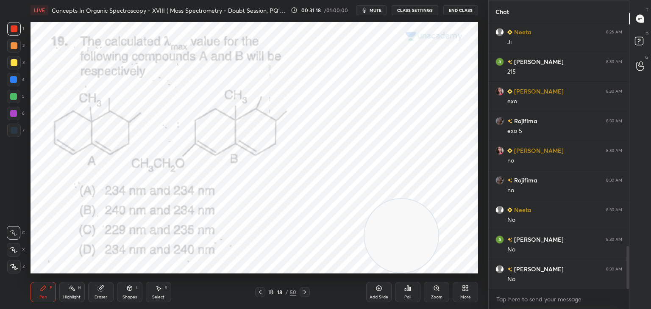
scroll to position [1414, 0]
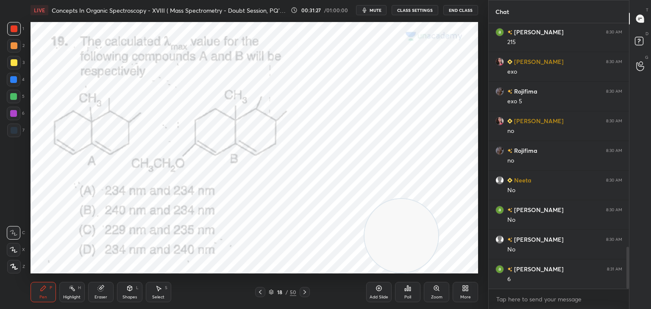
click at [307, 290] on icon at bounding box center [304, 292] width 7 height 7
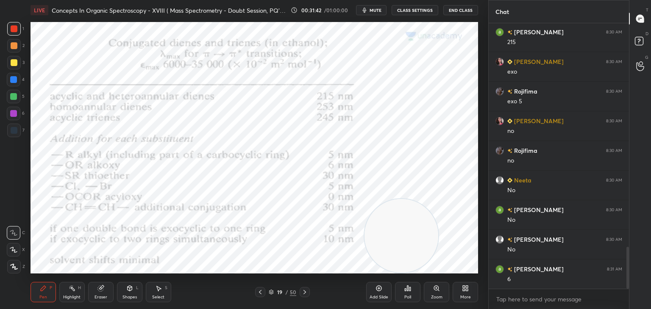
scroll to position [1444, 0]
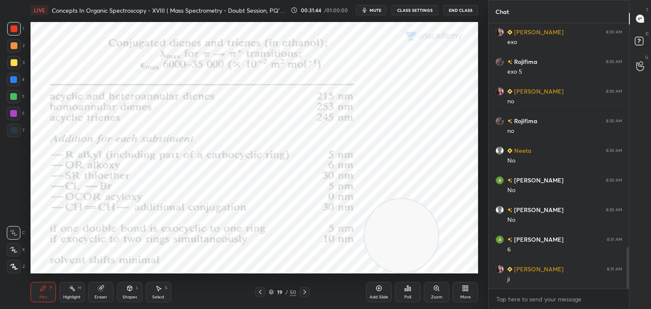
click at [305, 290] on icon at bounding box center [304, 292] width 7 height 7
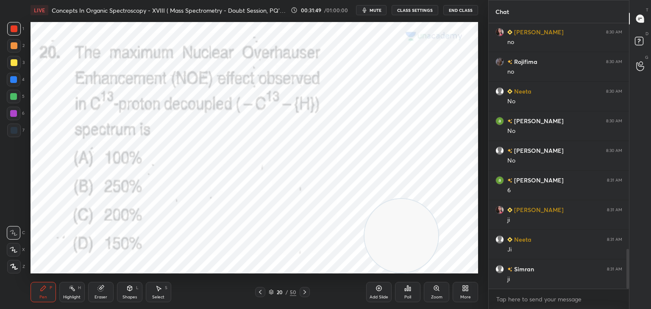
scroll to position [1533, 0]
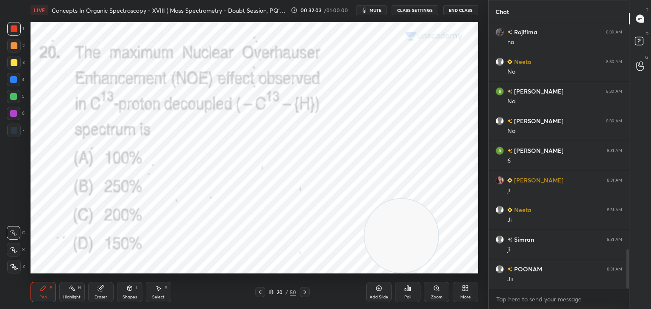
click at [412, 289] on div "Poll" at bounding box center [407, 292] width 25 height 20
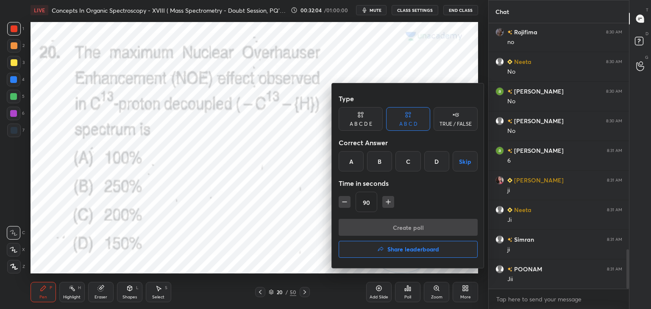
click at [345, 199] on icon "button" at bounding box center [344, 202] width 8 height 8
click at [344, 200] on icon "button" at bounding box center [344, 202] width 8 height 8
type input "60"
click at [410, 158] on div "C" at bounding box center [407, 161] width 25 height 20
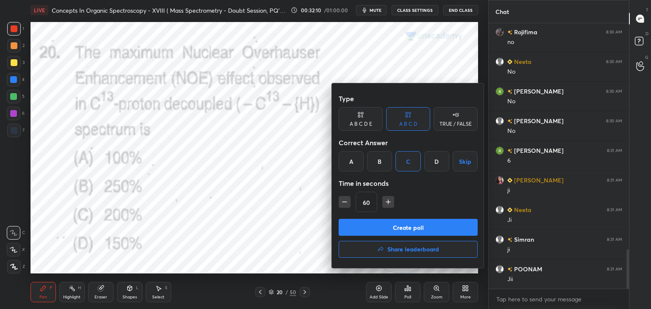
click at [385, 228] on button "Create poll" at bounding box center [408, 227] width 139 height 17
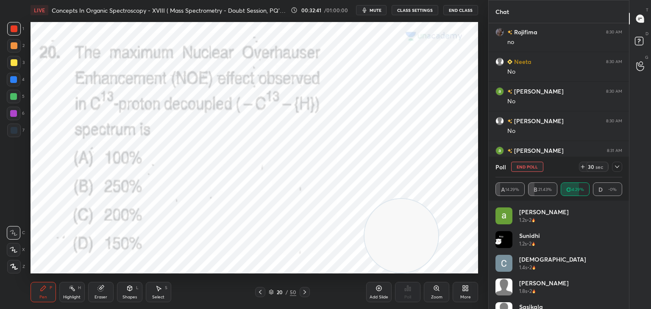
scroll to position [1597, 0]
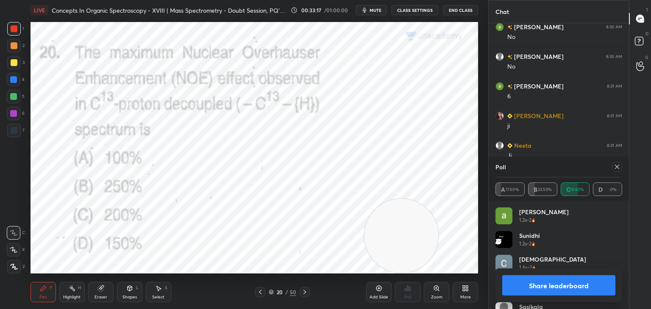
click at [618, 166] on icon at bounding box center [617, 167] width 7 height 7
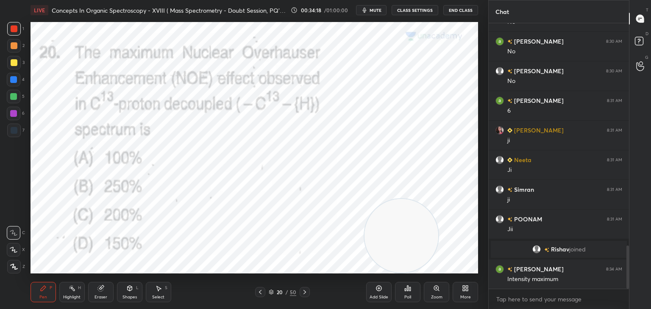
scroll to position [1373, 0]
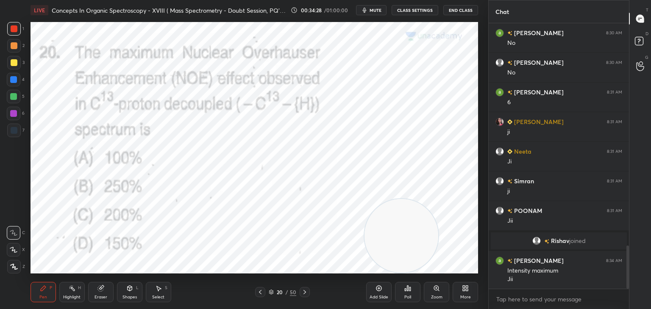
click at [15, 129] on div at bounding box center [14, 130] width 7 height 7
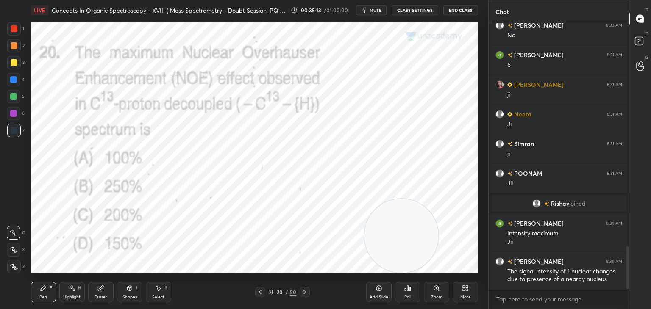
click at [307, 293] on icon at bounding box center [304, 292] width 7 height 7
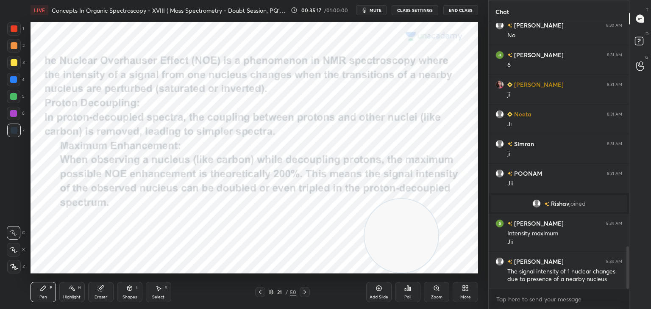
click at [79, 289] on div "H" at bounding box center [79, 288] width 3 height 4
click at [14, 61] on div at bounding box center [14, 62] width 7 height 7
click at [17, 267] on div at bounding box center [14, 267] width 14 height 14
click at [14, 96] on div at bounding box center [13, 96] width 7 height 7
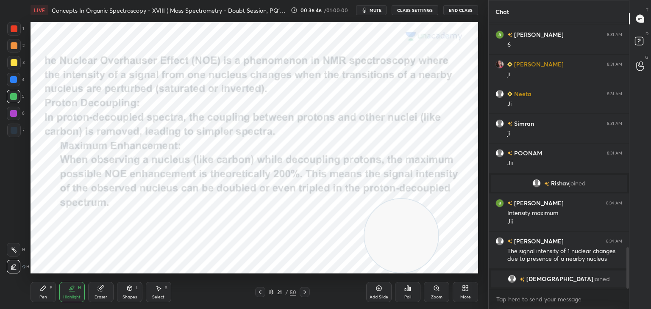
click at [15, 28] on div at bounding box center [14, 28] width 7 height 7
click at [41, 291] on icon at bounding box center [43, 288] width 5 height 5
click at [307, 292] on icon at bounding box center [304, 292] width 7 height 7
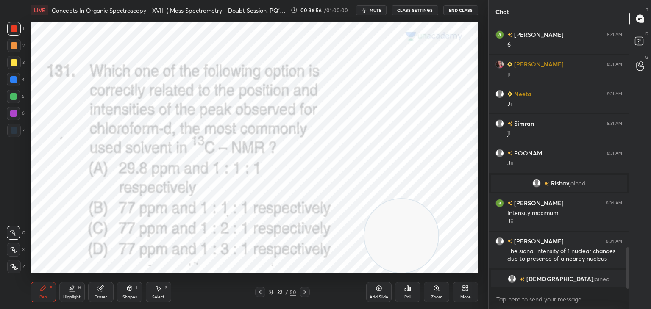
click at [410, 287] on icon at bounding box center [409, 289] width 1 height 4
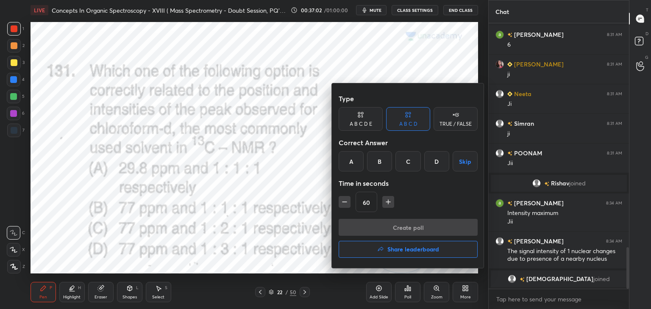
click at [380, 161] on div "B" at bounding box center [379, 161] width 25 height 20
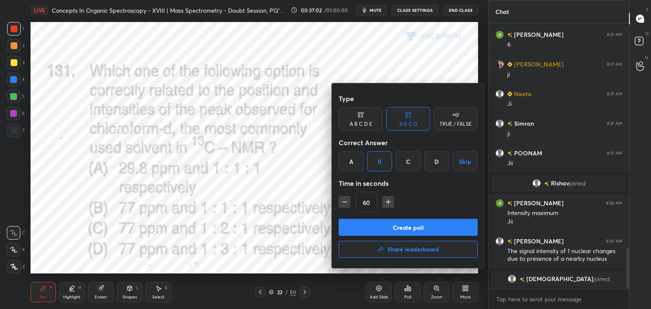
click at [364, 232] on button "Create poll" at bounding box center [408, 227] width 139 height 17
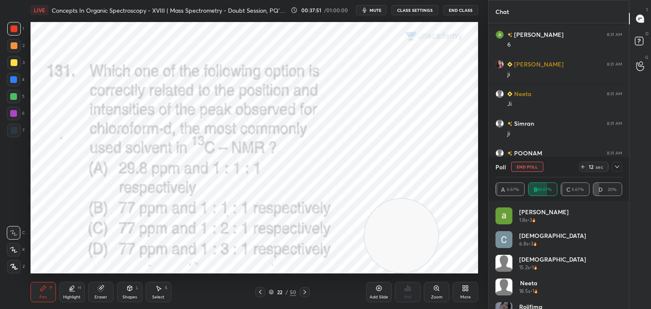
scroll to position [1478, 0]
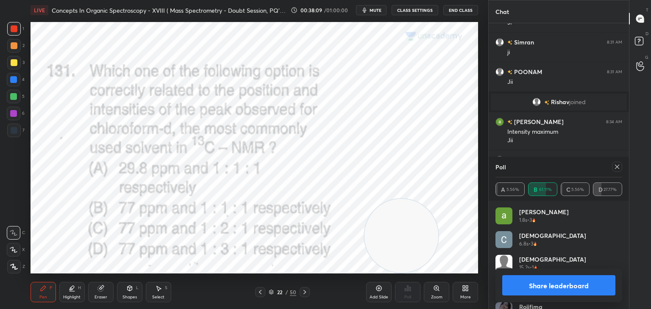
click at [584, 283] on button "Share leaderboard" at bounding box center [558, 285] width 113 height 20
type textarea "x"
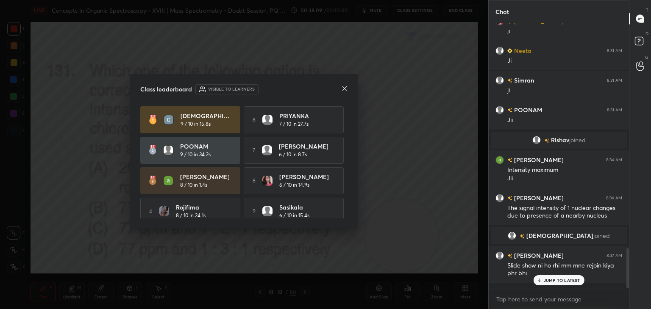
scroll to position [263, 138]
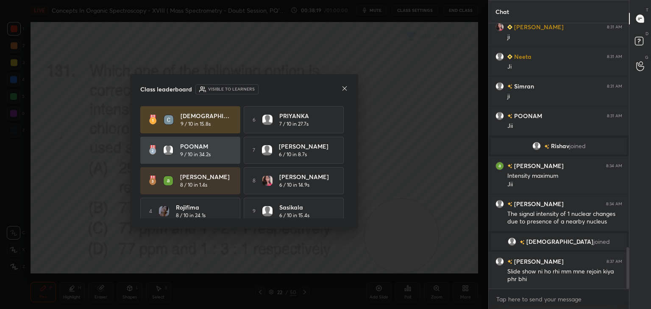
click at [342, 90] on icon at bounding box center [344, 88] width 4 height 4
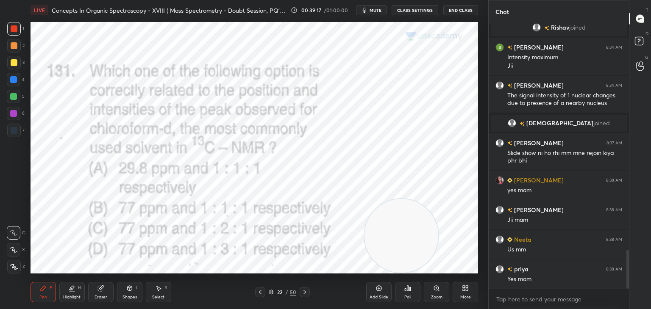
scroll to position [1583, 0]
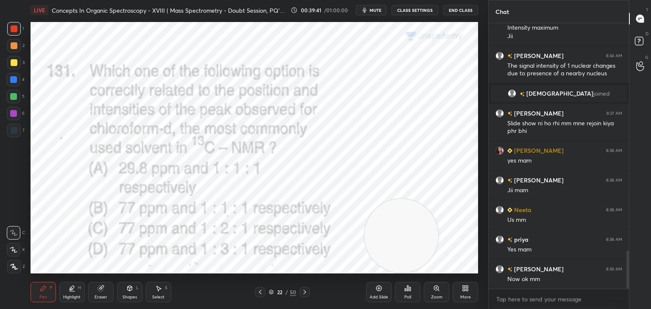
click at [305, 292] on icon at bounding box center [304, 292] width 7 height 7
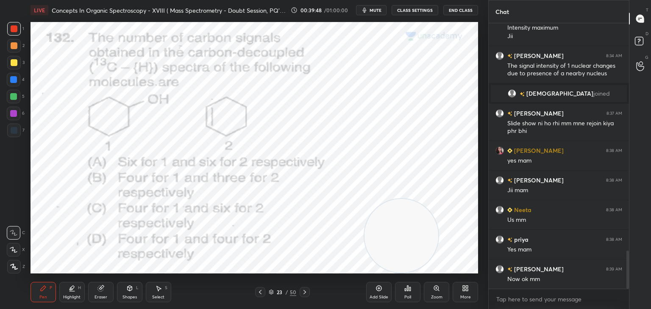
click at [414, 288] on div "Poll" at bounding box center [407, 292] width 25 height 20
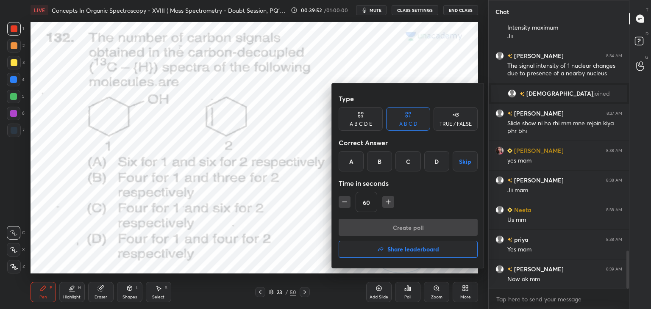
click at [379, 160] on div "B" at bounding box center [379, 161] width 25 height 20
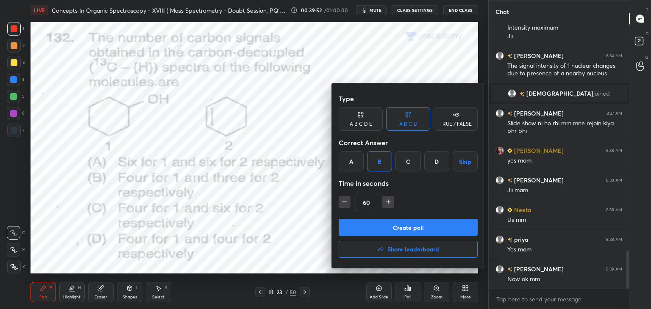
click at [389, 200] on icon "button" at bounding box center [388, 202] width 8 height 8
click at [387, 200] on icon "button" at bounding box center [388, 202] width 8 height 8
type input "90"
click at [389, 230] on button "Create poll" at bounding box center [408, 227] width 139 height 17
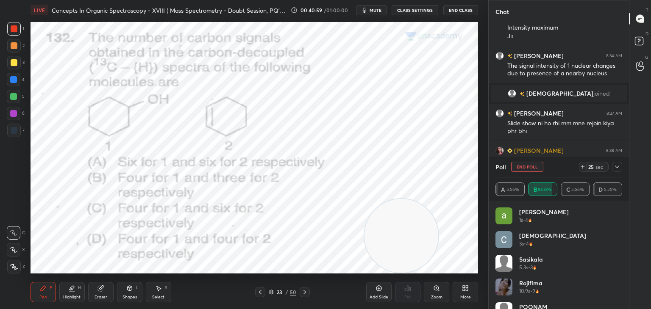
scroll to position [1664, 0]
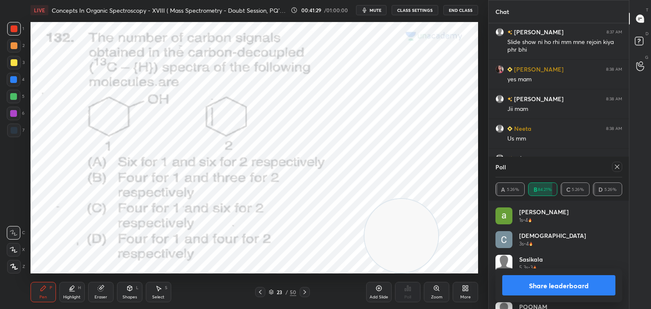
click at [615, 166] on icon at bounding box center [617, 167] width 7 height 7
type textarea "x"
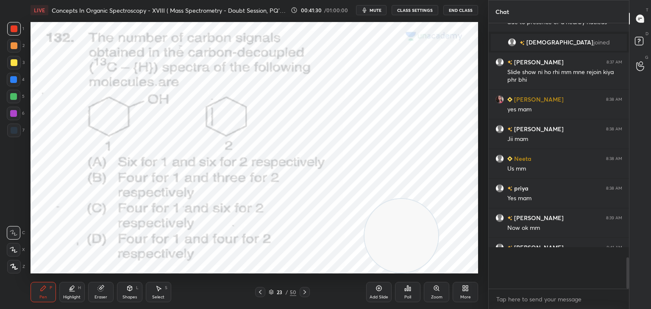
scroll to position [192, 138]
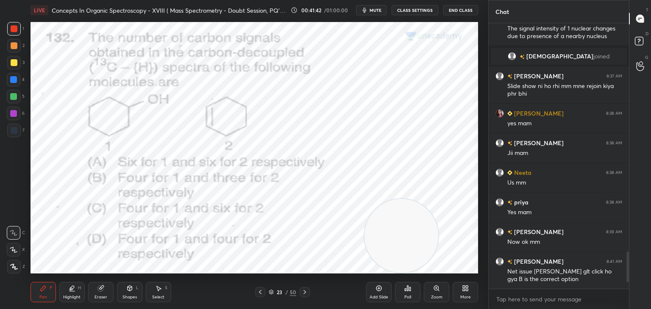
click at [12, 78] on div at bounding box center [13, 79] width 7 height 7
click at [14, 95] on div at bounding box center [13, 96] width 7 height 7
click at [14, 112] on div at bounding box center [13, 113] width 7 height 7
click at [13, 26] on div at bounding box center [14, 28] width 7 height 7
click at [306, 291] on icon at bounding box center [304, 292] width 7 height 7
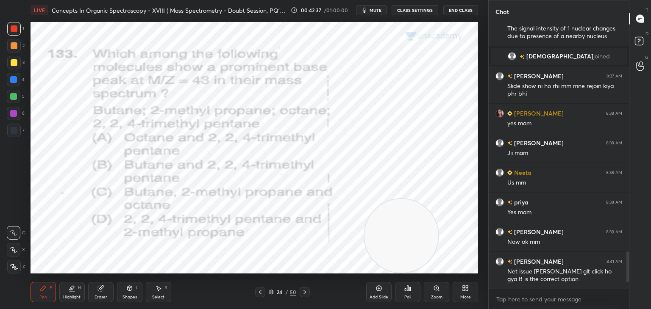
click at [409, 289] on icon at bounding box center [409, 289] width 1 height 4
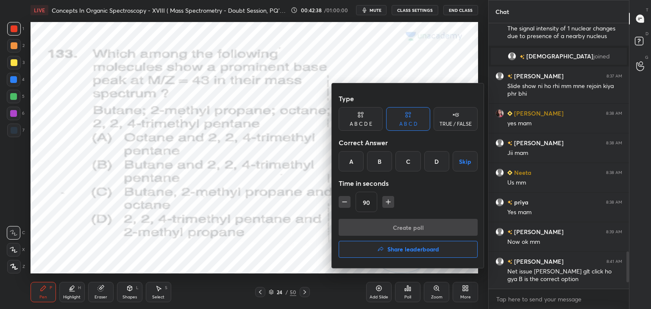
click at [390, 203] on icon "button" at bounding box center [388, 202] width 8 height 8
click at [390, 200] on icon "button" at bounding box center [392, 202] width 8 height 8
type input "120"
click at [410, 158] on div "C" at bounding box center [407, 161] width 25 height 20
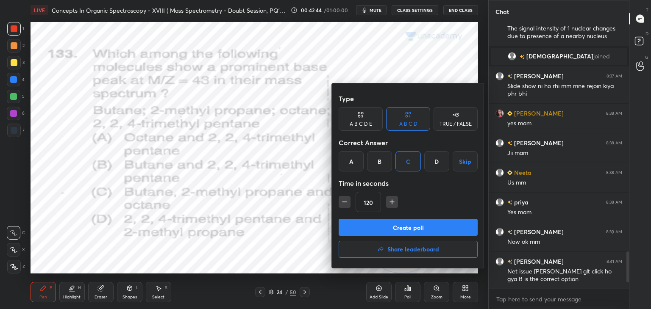
click at [398, 228] on button "Create poll" at bounding box center [408, 227] width 139 height 17
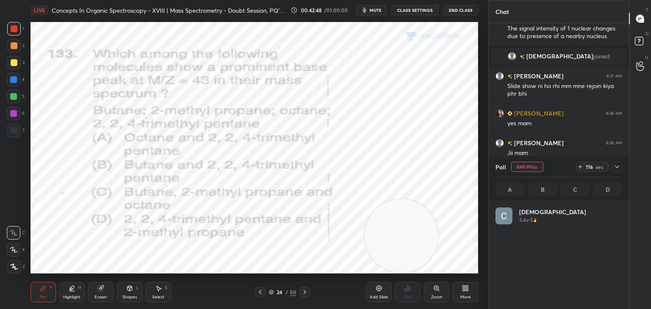
scroll to position [99, 124]
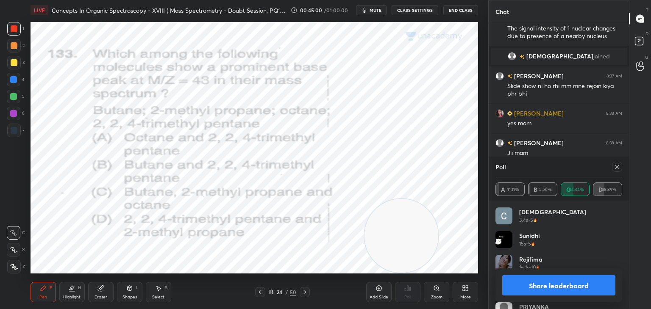
click at [616, 170] on icon at bounding box center [617, 167] width 7 height 7
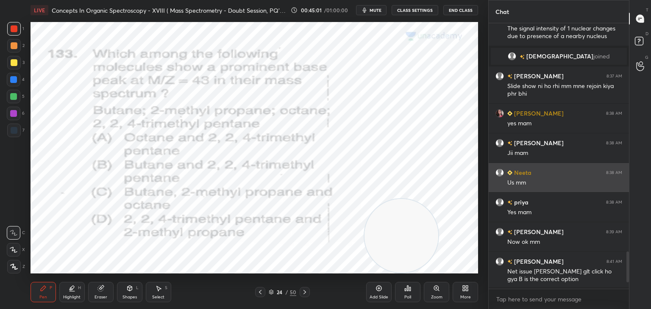
scroll to position [193, 138]
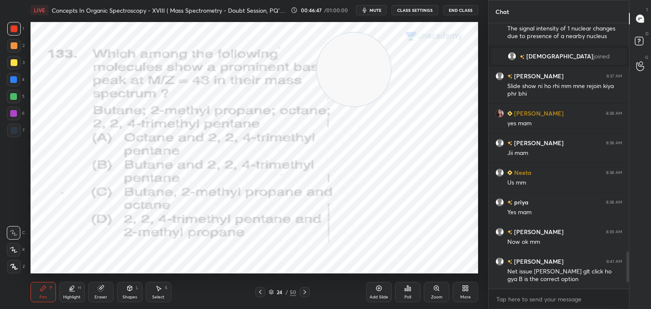
click at [14, 131] on div at bounding box center [14, 130] width 7 height 7
click at [14, 24] on div at bounding box center [14, 29] width 14 height 14
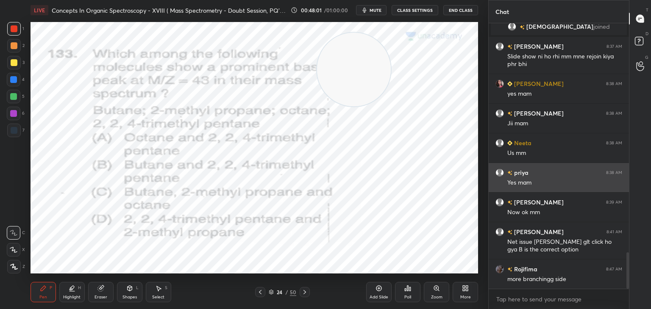
scroll to position [1679, 0]
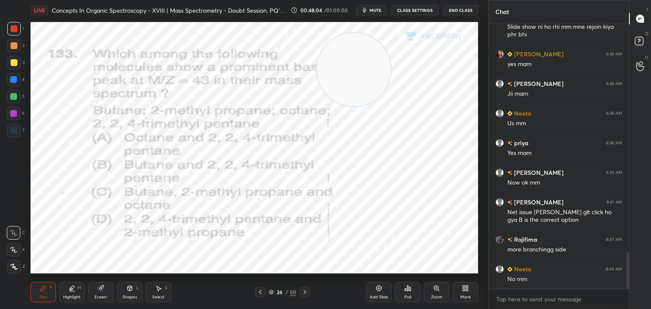
click at [306, 290] on icon at bounding box center [304, 292] width 7 height 7
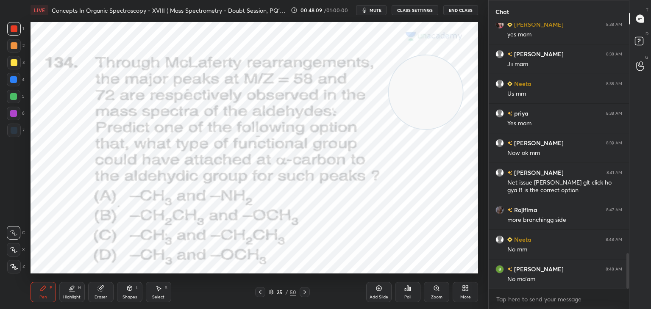
click at [411, 288] on icon at bounding box center [407, 288] width 7 height 7
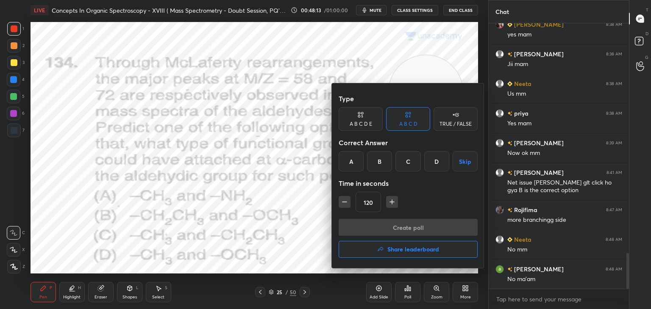
click at [412, 156] on div "C" at bounding box center [407, 161] width 25 height 20
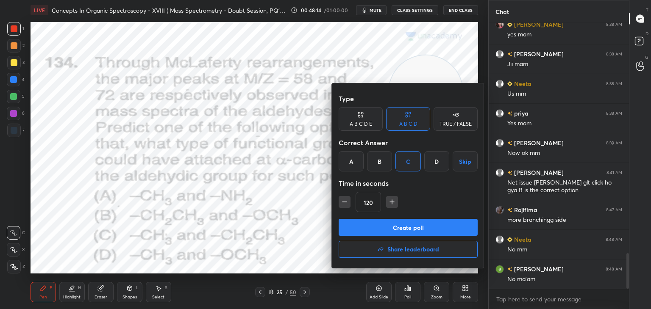
click at [404, 224] on button "Create poll" at bounding box center [408, 227] width 139 height 17
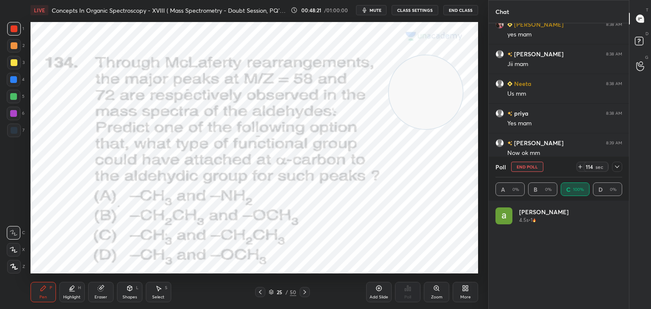
scroll to position [99, 124]
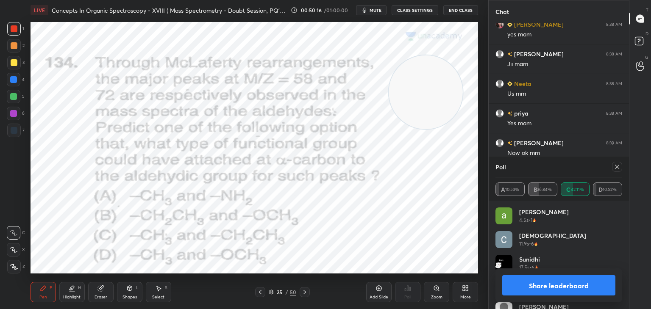
click at [617, 167] on icon at bounding box center [617, 167] width 7 height 7
type textarea "x"
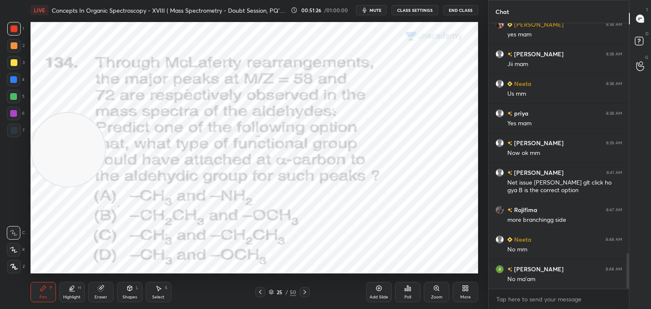
scroll to position [1739, 0]
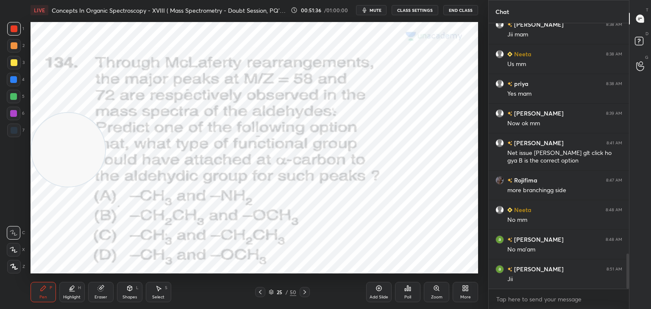
click at [15, 129] on div at bounding box center [14, 130] width 7 height 7
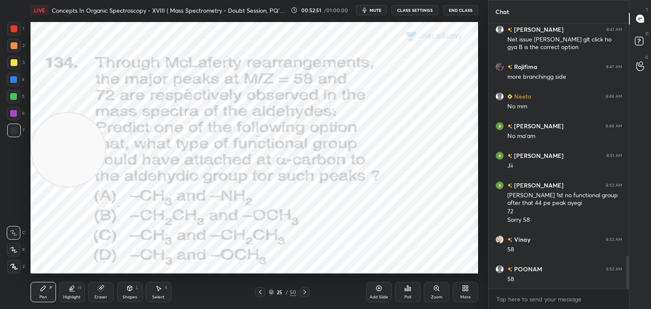
scroll to position [1882, 0]
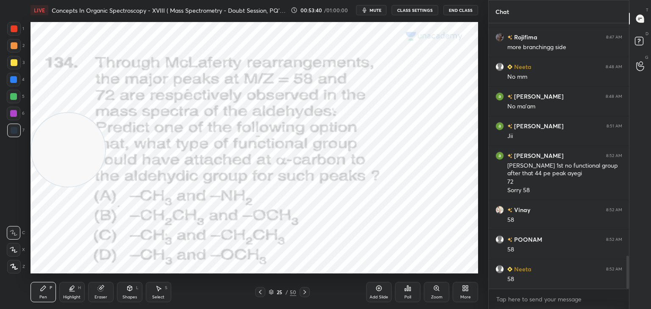
click at [306, 290] on icon at bounding box center [304, 292] width 7 height 7
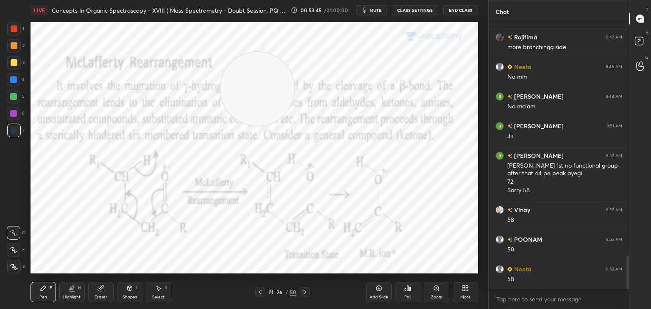
scroll to position [1911, 0]
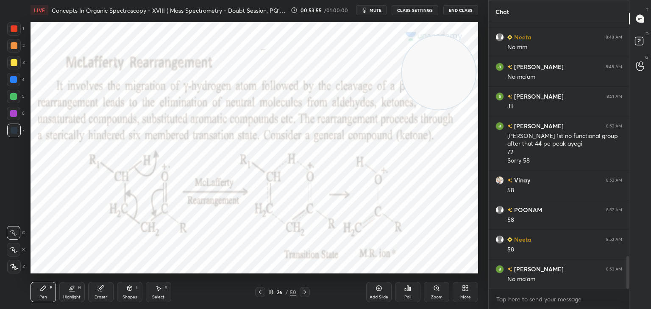
click at [303, 289] on icon at bounding box center [304, 292] width 7 height 7
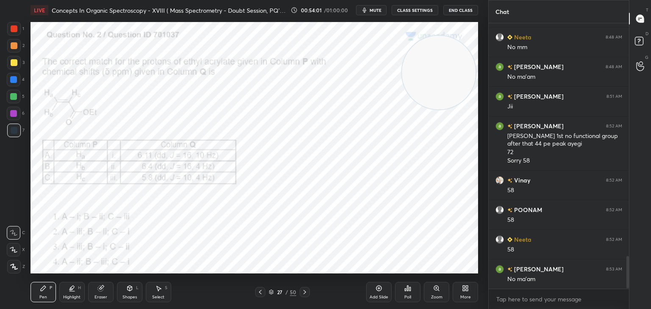
scroll to position [1941, 0]
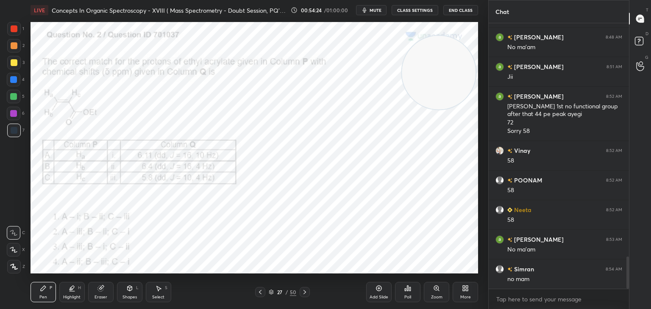
click at [409, 289] on icon at bounding box center [407, 288] width 7 height 7
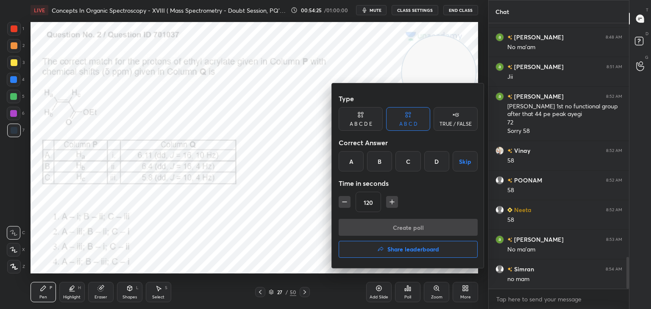
scroll to position [1971, 0]
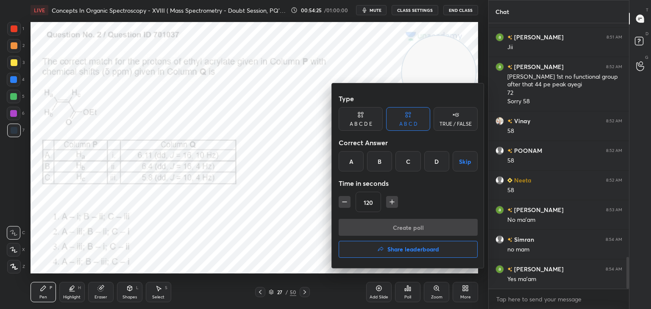
click at [380, 156] on div "B" at bounding box center [379, 161] width 25 height 20
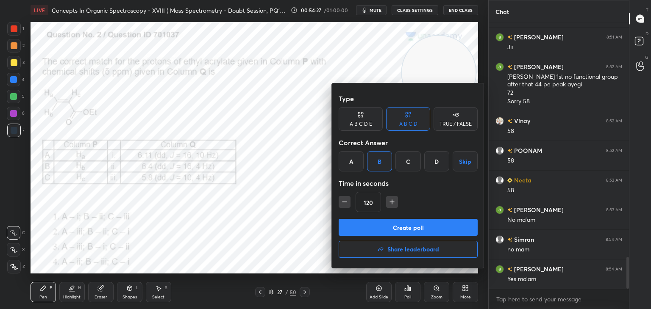
click at [393, 200] on icon "button" at bounding box center [392, 202] width 8 height 8
type input "135"
click at [410, 232] on button "Create poll" at bounding box center [408, 227] width 139 height 17
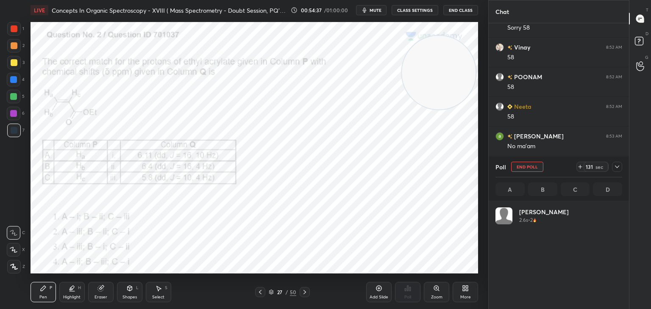
scroll to position [99, 124]
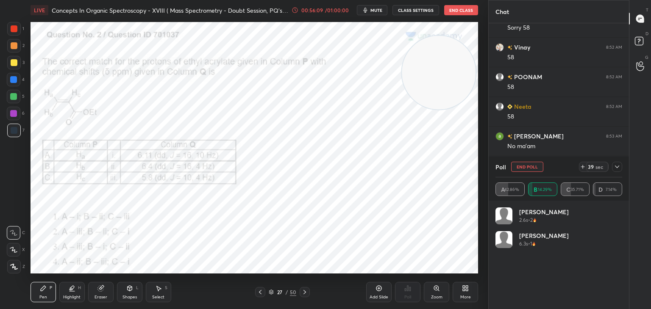
click at [297, 11] on icon at bounding box center [295, 10] width 7 height 7
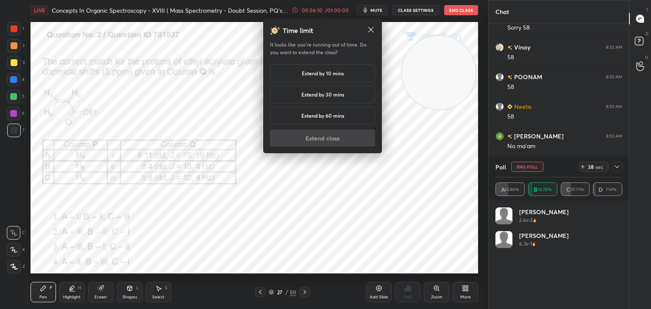
click at [317, 75] on h5 "Extend by 10 mins" at bounding box center [323, 74] width 42 height 8
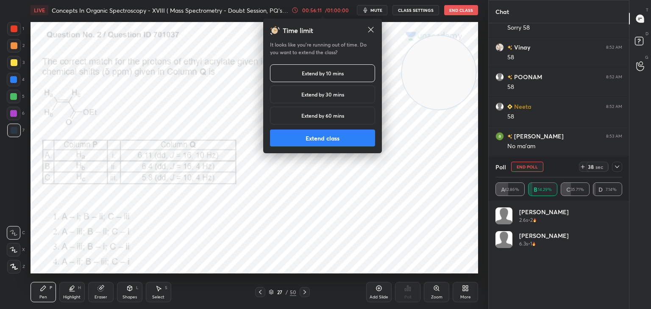
click at [339, 142] on button "Extend class" at bounding box center [322, 138] width 105 height 17
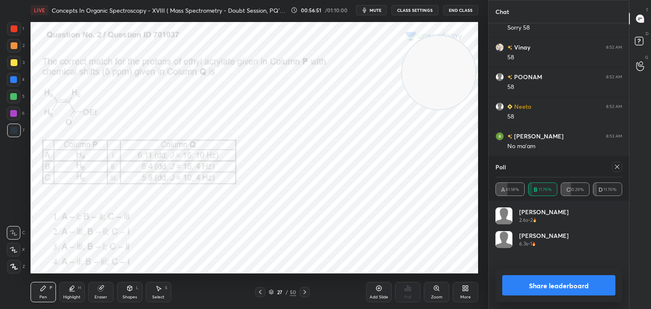
click at [617, 165] on icon at bounding box center [617, 167] width 7 height 7
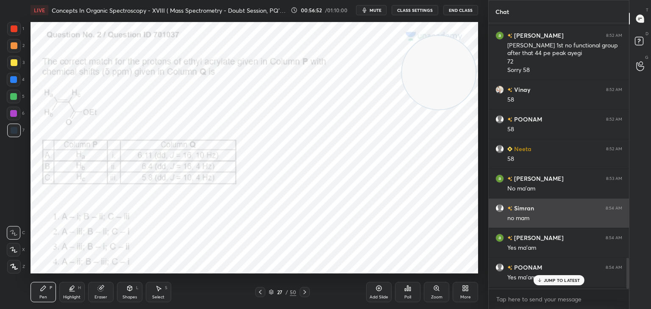
scroll to position [193, 138]
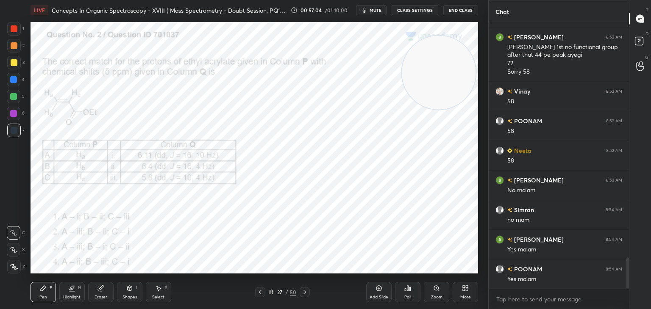
click at [14, 27] on div at bounding box center [14, 28] width 7 height 7
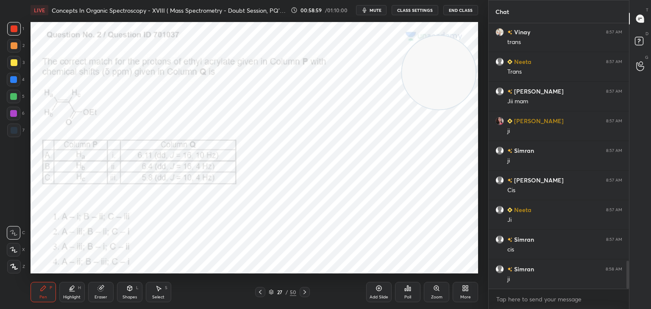
scroll to position [2297, 0]
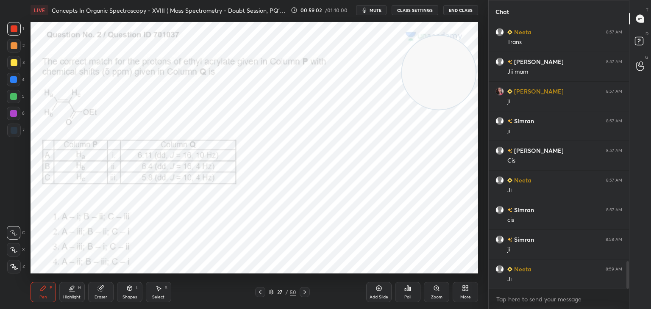
click at [13, 78] on div at bounding box center [13, 79] width 7 height 7
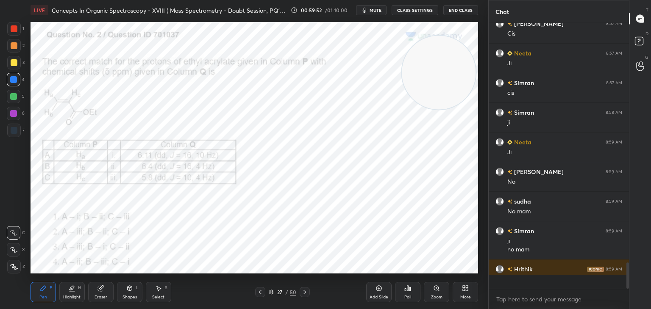
scroll to position [2424, 0]
click at [13, 44] on div at bounding box center [14, 45] width 7 height 7
click at [12, 95] on div at bounding box center [13, 96] width 7 height 7
click at [15, 125] on div at bounding box center [14, 131] width 14 height 14
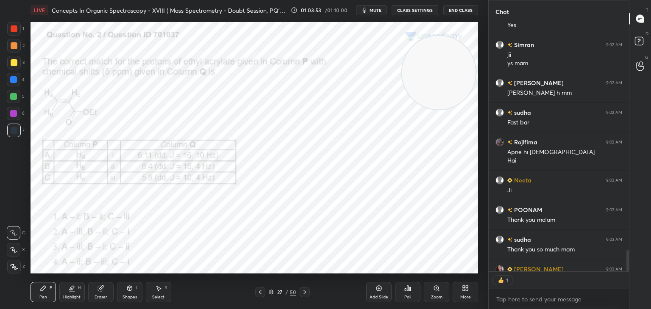
scroll to position [2904, 0]
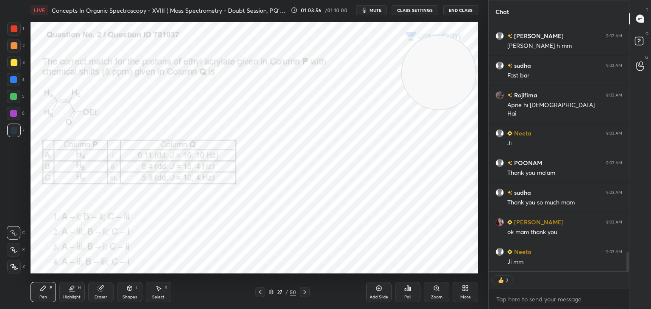
click at [456, 11] on button "End Class" at bounding box center [460, 10] width 35 height 10
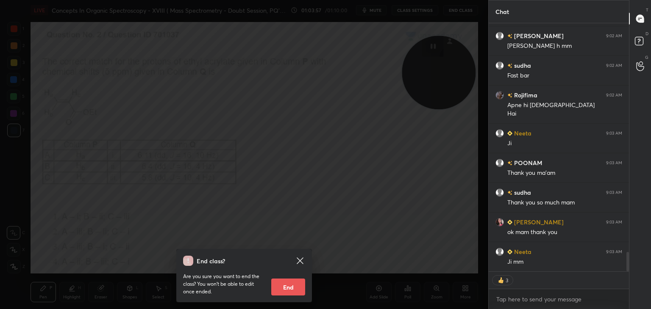
click at [282, 284] on button "End" at bounding box center [288, 287] width 34 height 17
type textarea "x"
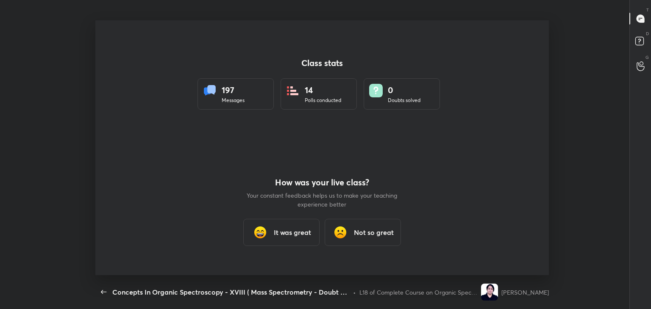
scroll to position [0, 0]
click at [286, 227] on div "It was great" at bounding box center [281, 232] width 76 height 27
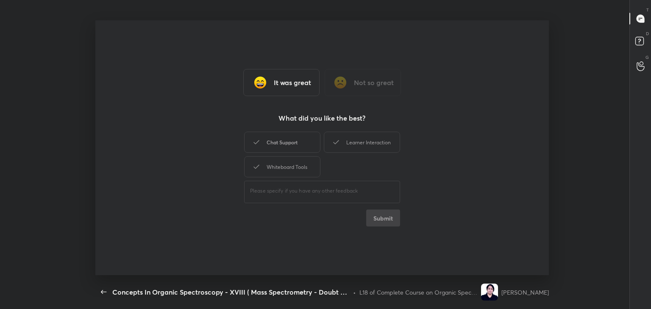
click at [293, 146] on div "Chat Support" at bounding box center [282, 142] width 76 height 21
drag, startPoint x: 292, startPoint y: 170, endPoint x: 340, endPoint y: 143, distance: 55.0
click at [300, 163] on div "Whiteboard Tools" at bounding box center [282, 166] width 76 height 21
click at [341, 142] on div "Learner Interaction" at bounding box center [362, 142] width 76 height 21
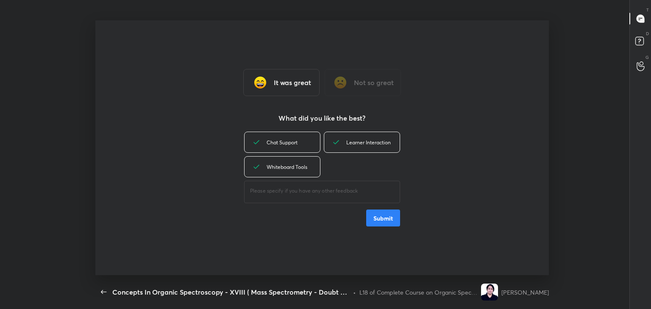
click at [386, 215] on button "Submit" at bounding box center [383, 218] width 34 height 17
